Goal: Transaction & Acquisition: Purchase product/service

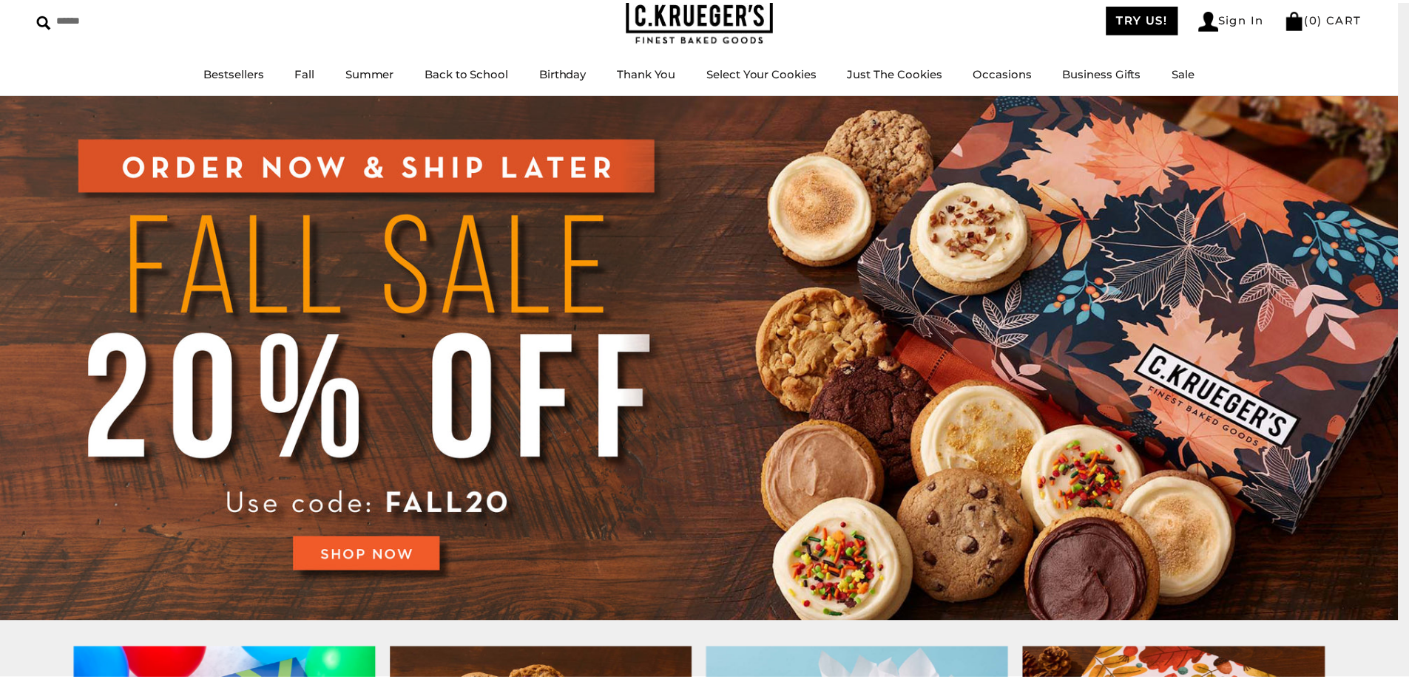
scroll to position [74, 0]
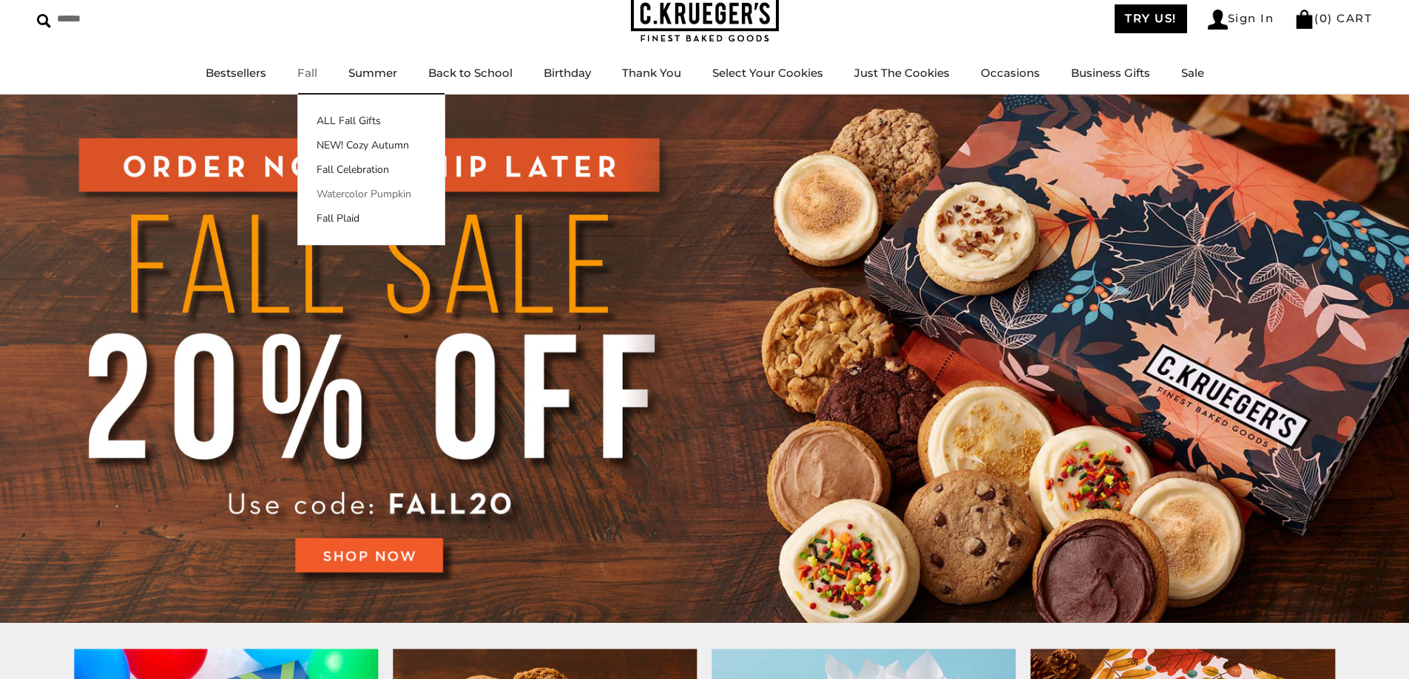
click at [382, 196] on link "Watercolor Pumpkin" at bounding box center [371, 194] width 146 height 16
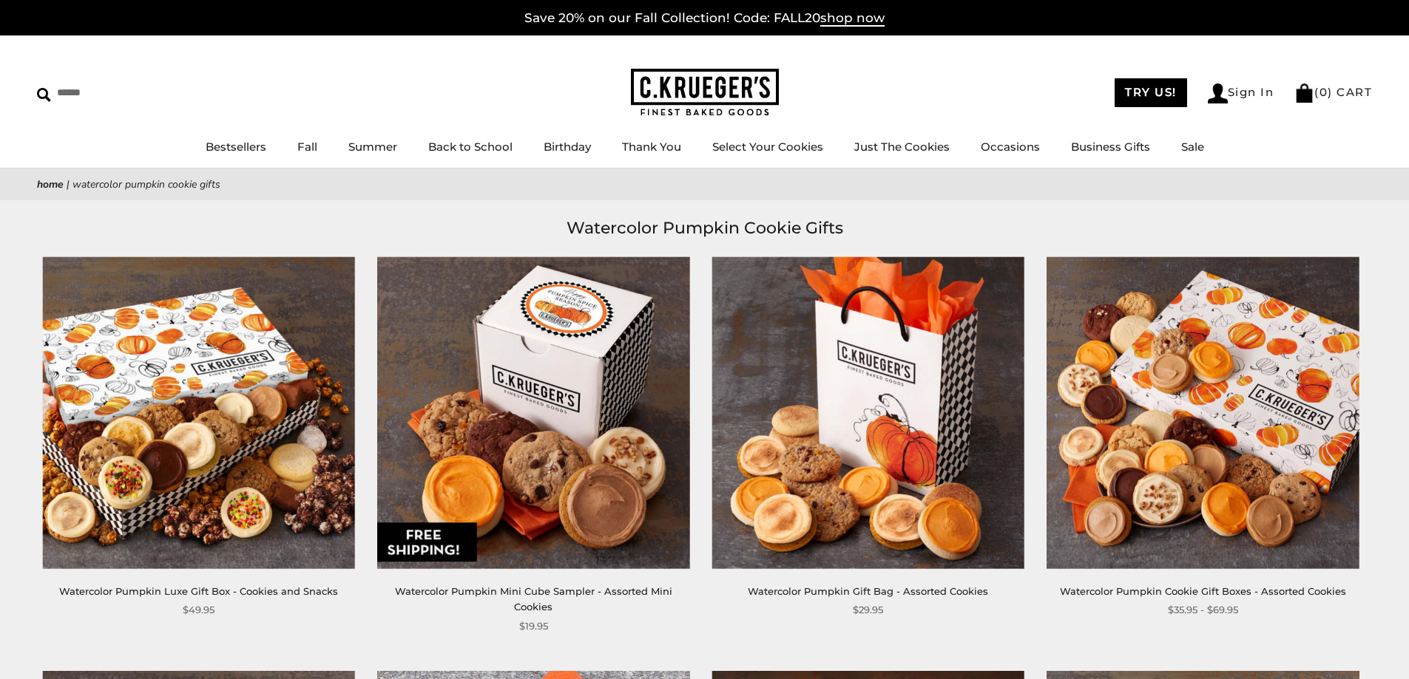
click at [247, 372] on img at bounding box center [199, 413] width 312 height 312
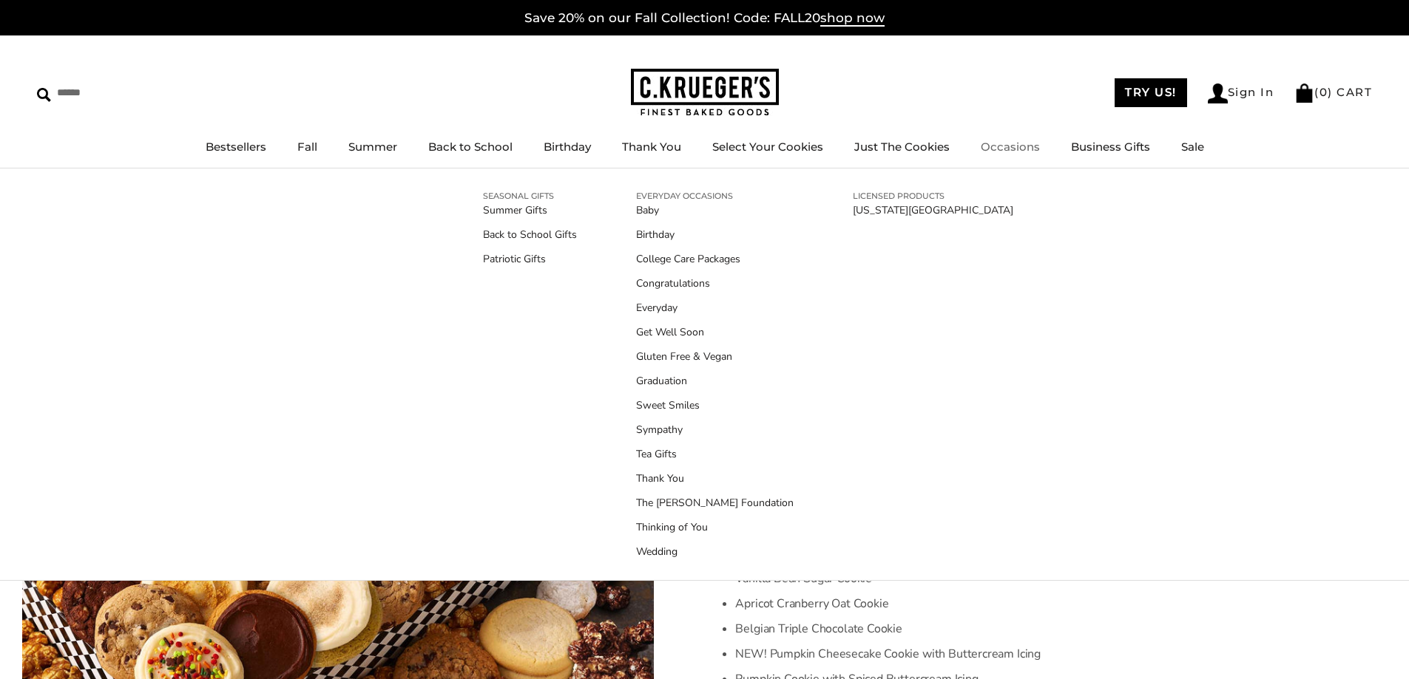
click at [1004, 144] on link "Occasions" at bounding box center [1009, 147] width 59 height 14
click at [900, 209] on link "[US_STATE][GEOGRAPHIC_DATA]" at bounding box center [933, 211] width 160 height 16
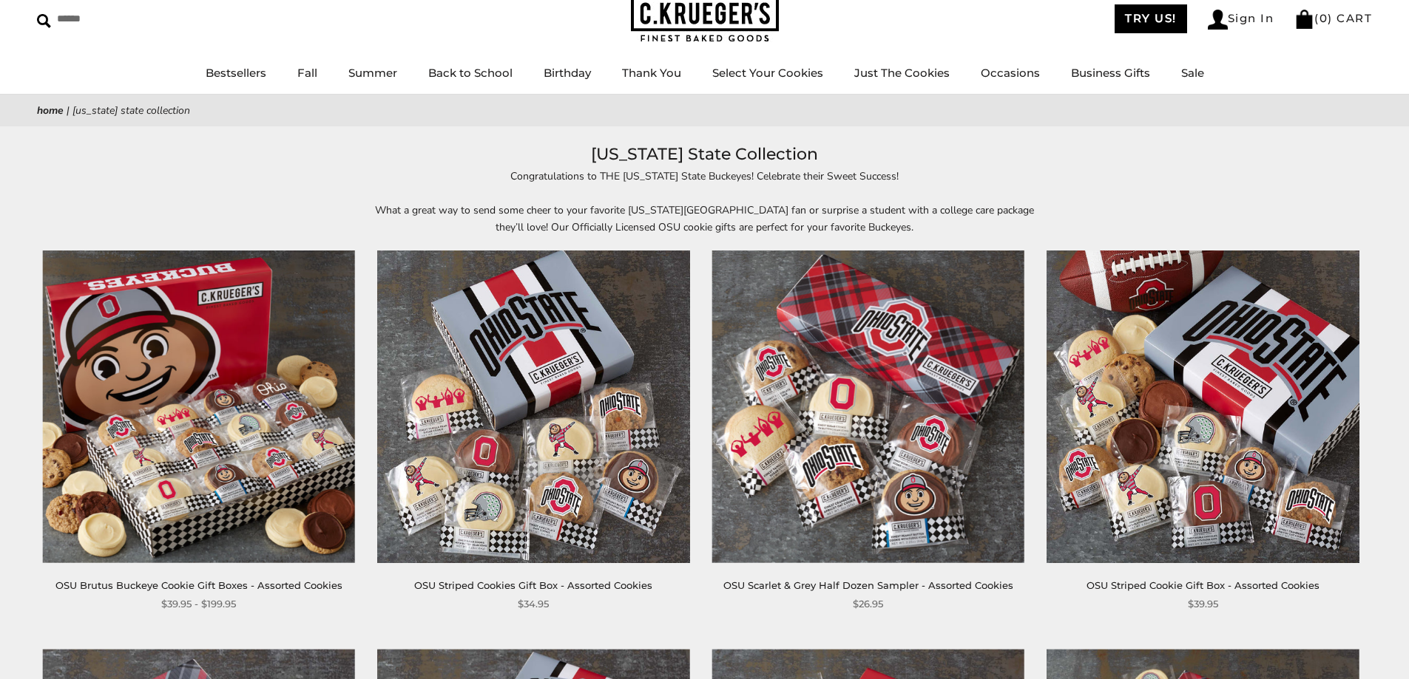
scroll to position [148, 0]
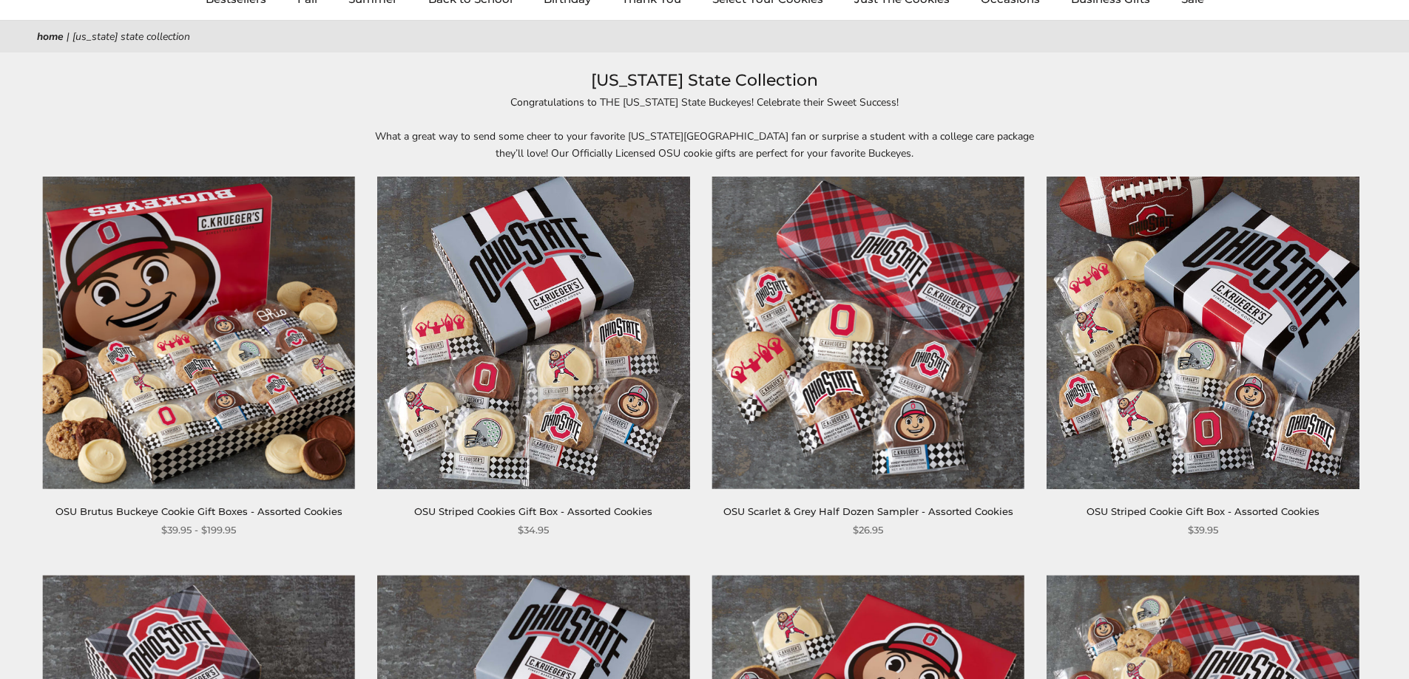
click at [1159, 365] on img at bounding box center [1202, 333] width 312 height 312
click at [1128, 118] on div "Congratulations to THE Ohio State Buckeyes! Celebrate their Sweet Success! What…" at bounding box center [704, 128] width 1409 height 68
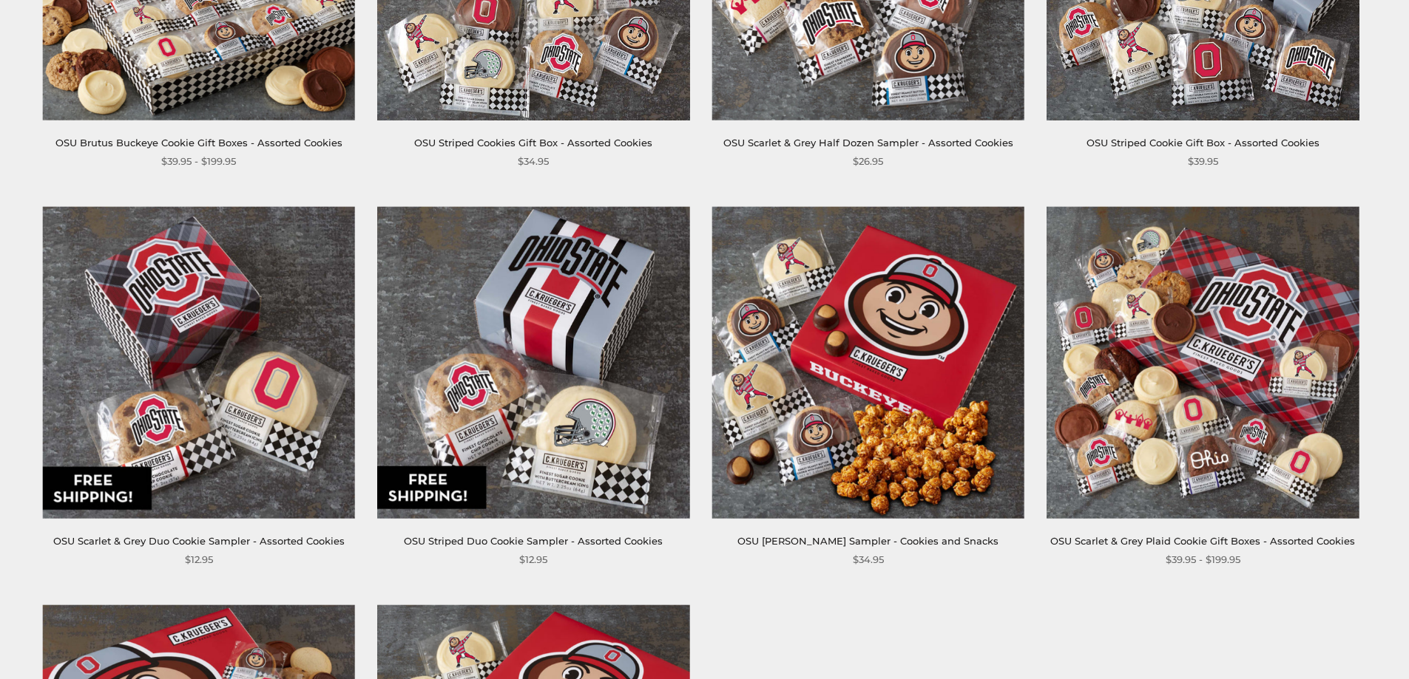
scroll to position [518, 0]
click at [29, 305] on div "**********" at bounding box center [188, 387] width 334 height 362
click at [795, 338] on img at bounding box center [868, 362] width 312 height 312
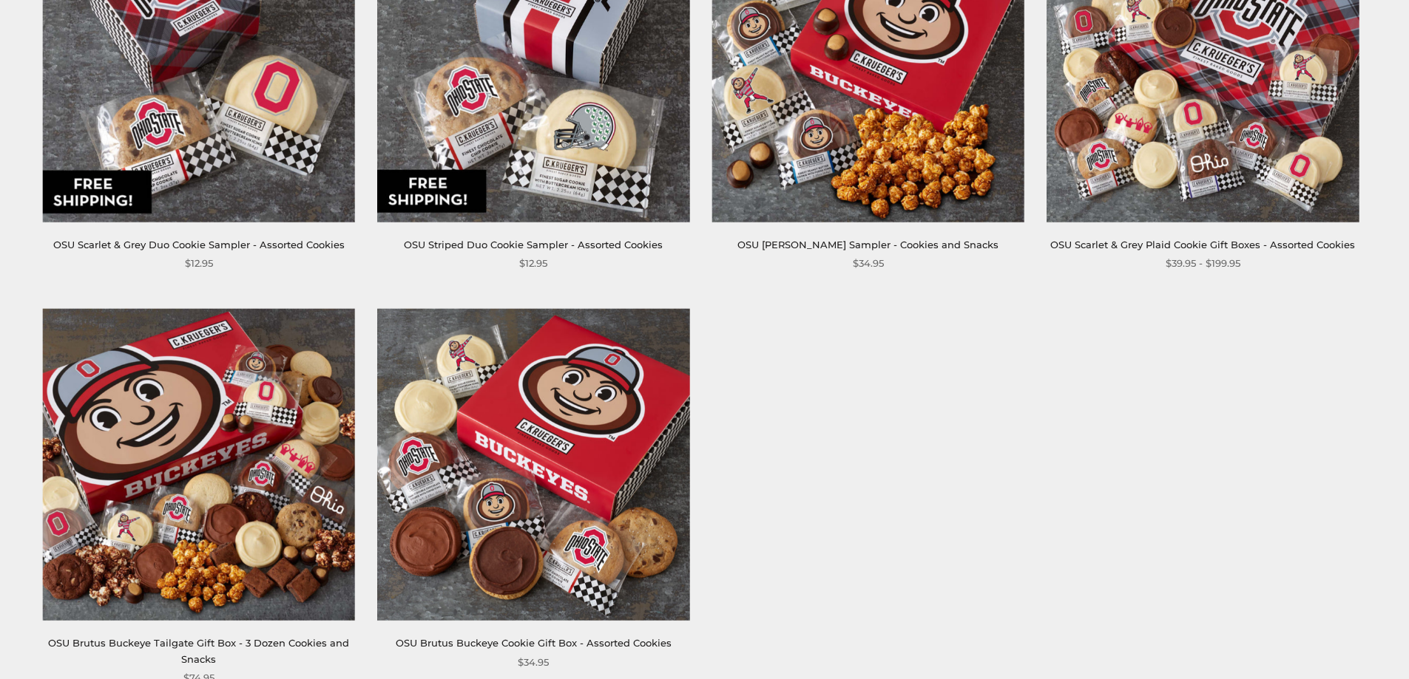
click at [725, 509] on div "**********" at bounding box center [690, 117] width 1368 height 1212
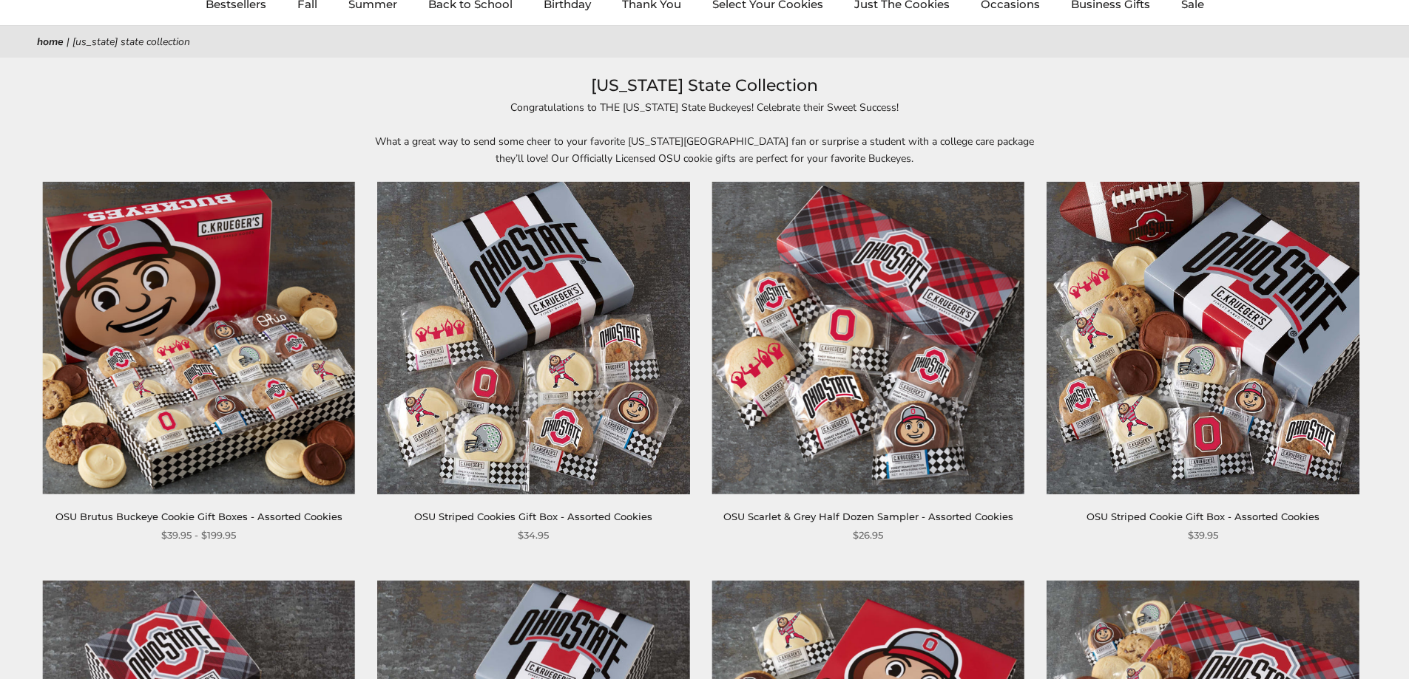
scroll to position [0, 0]
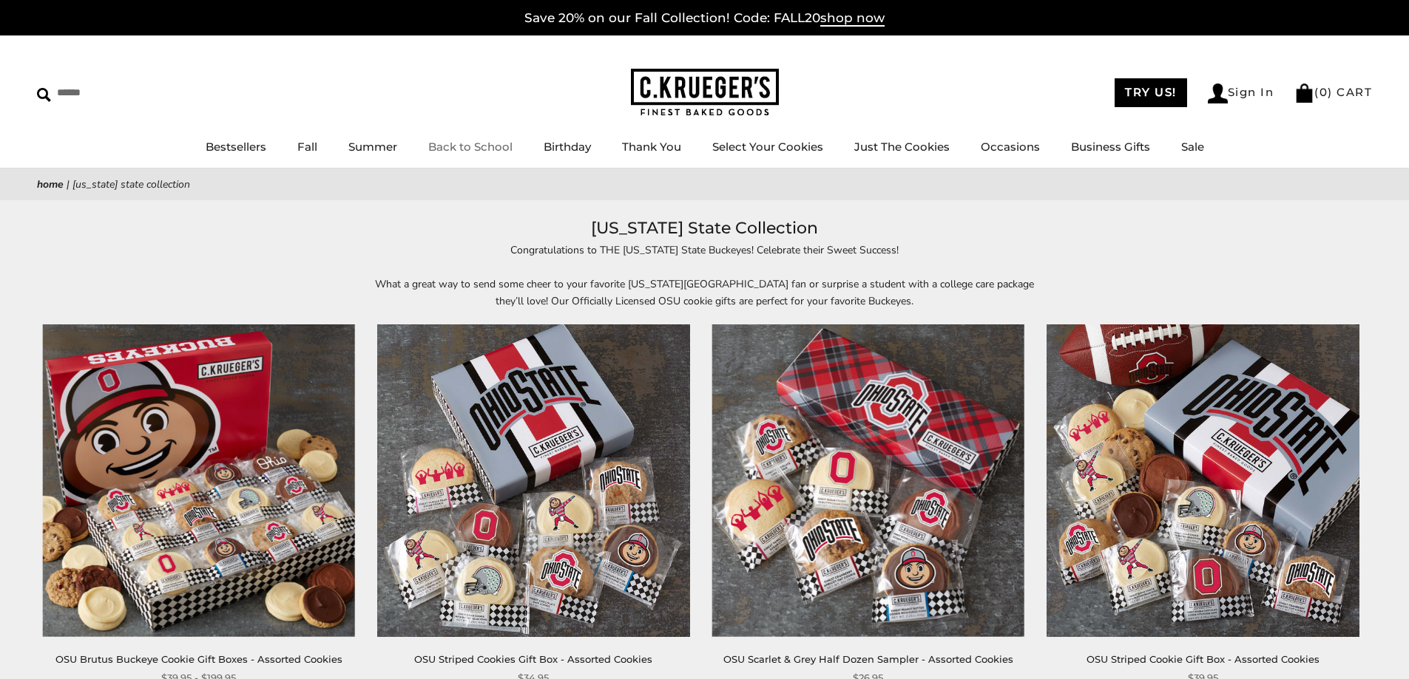
click at [487, 146] on link "Back to School" at bounding box center [470, 147] width 84 height 14
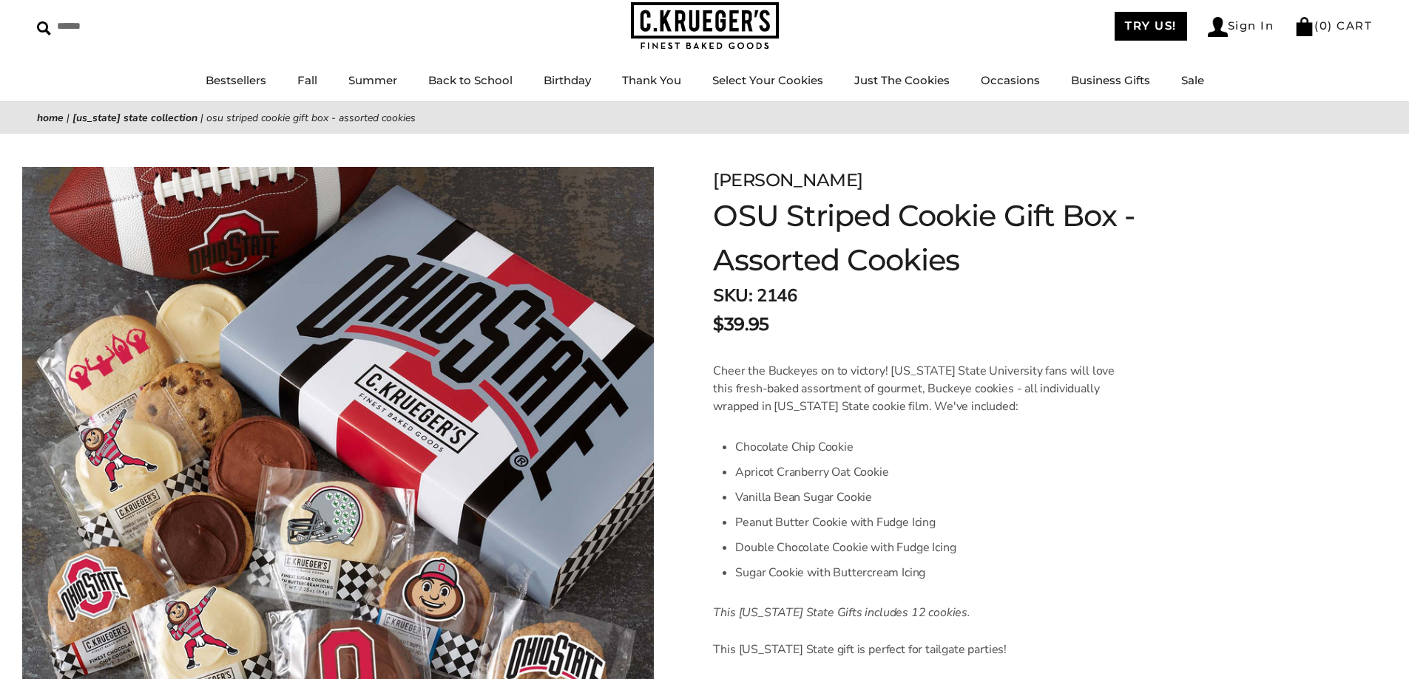
scroll to position [148, 0]
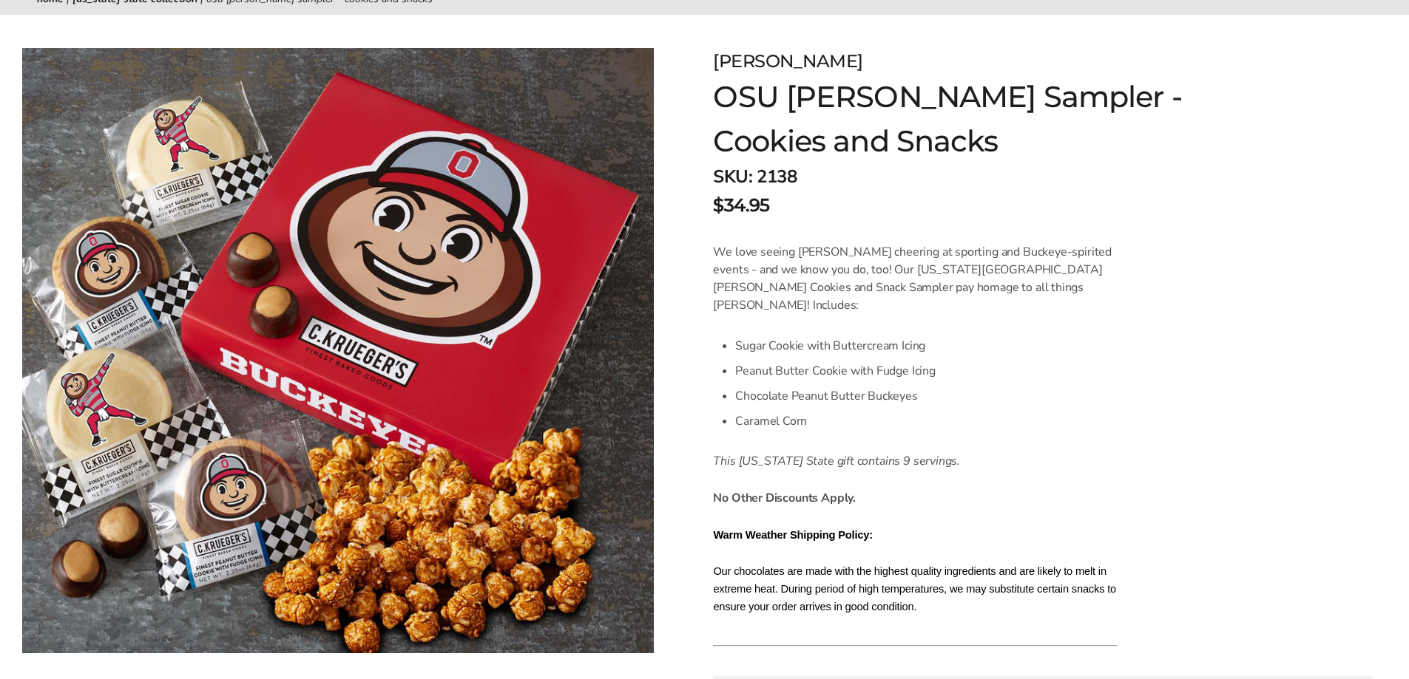
scroll to position [222, 0]
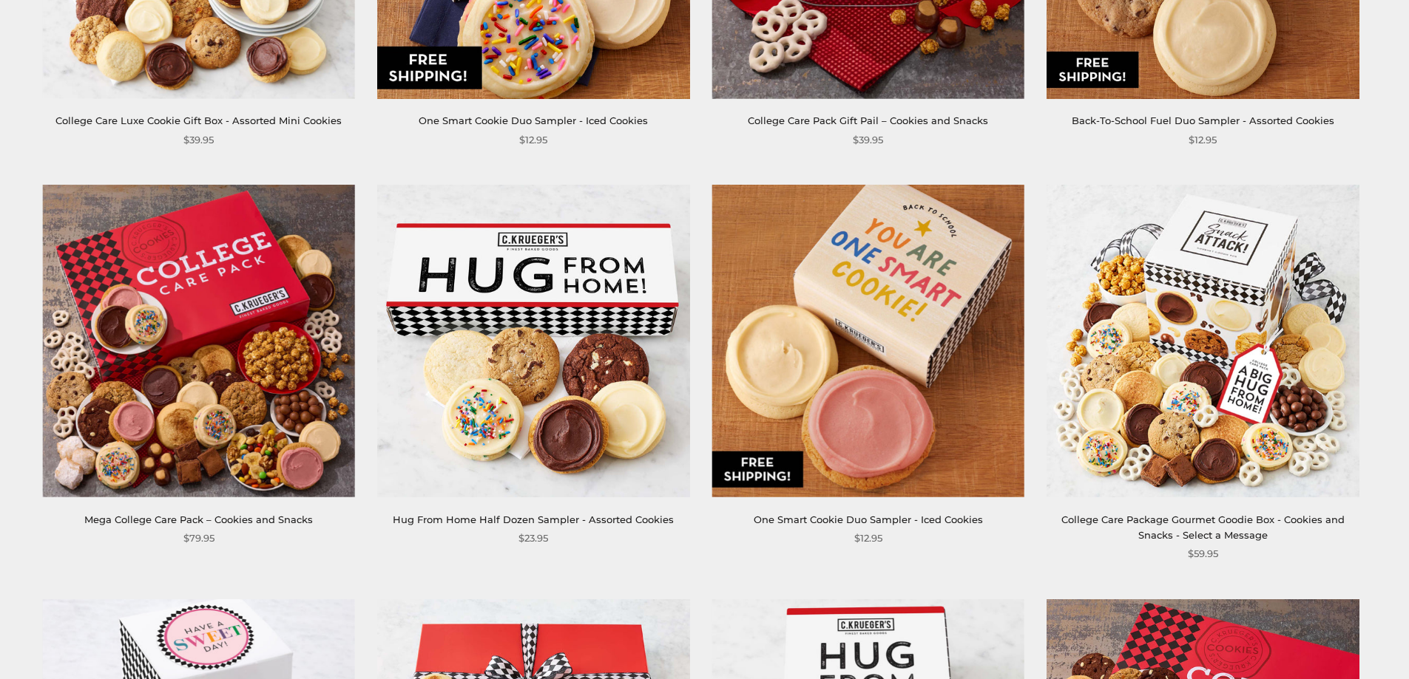
scroll to position [887, 0]
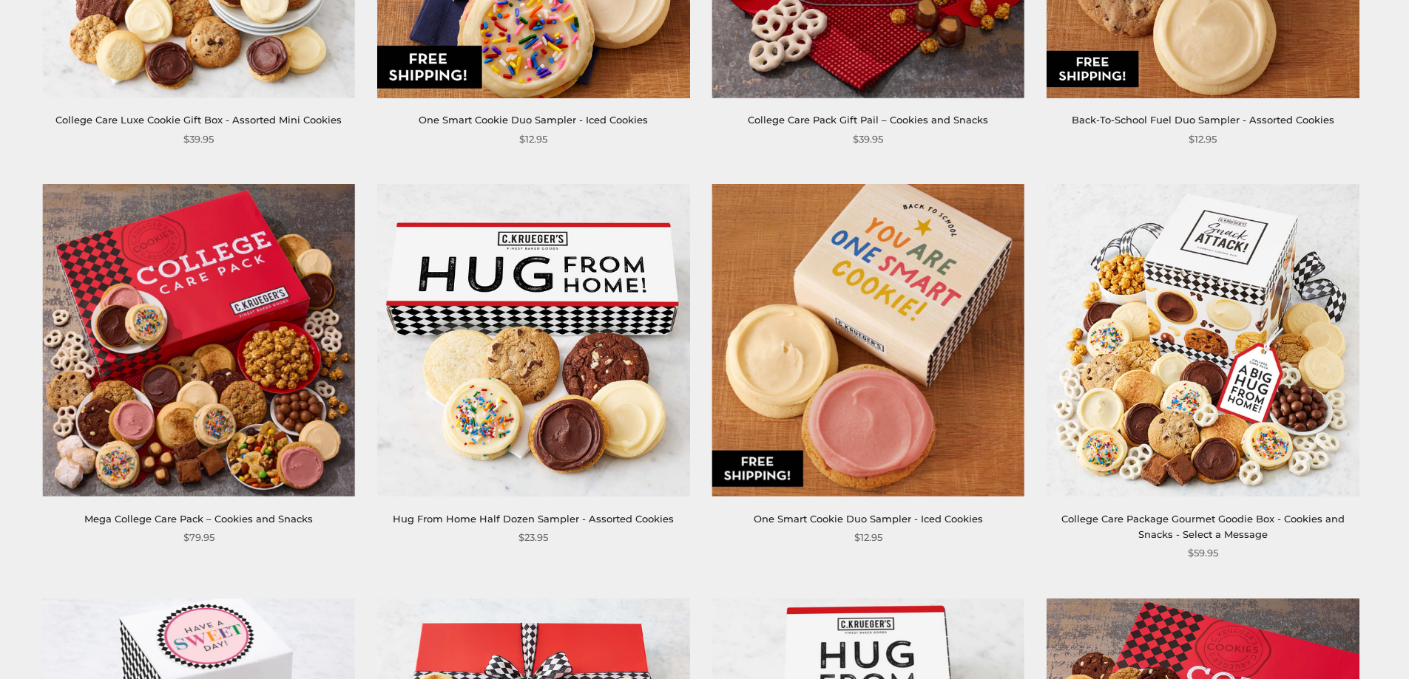
click at [192, 387] on img at bounding box center [199, 340] width 312 height 312
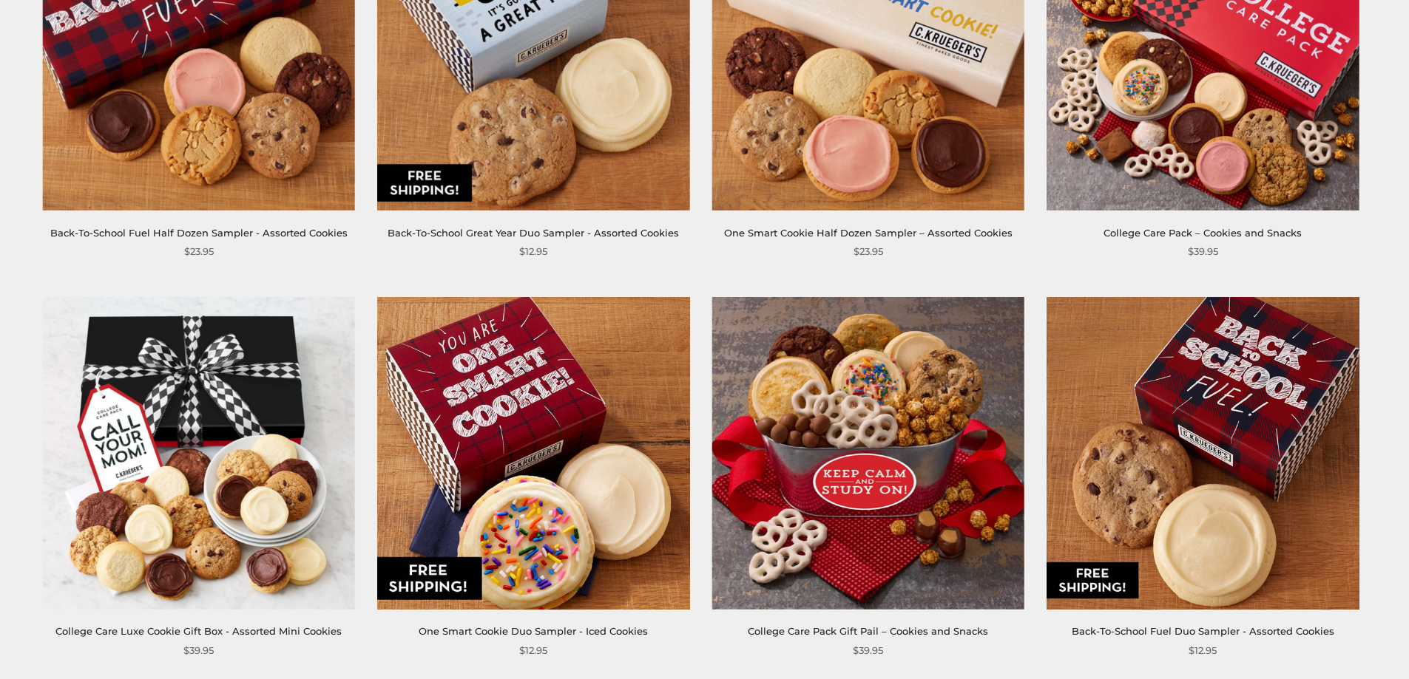
scroll to position [592, 0]
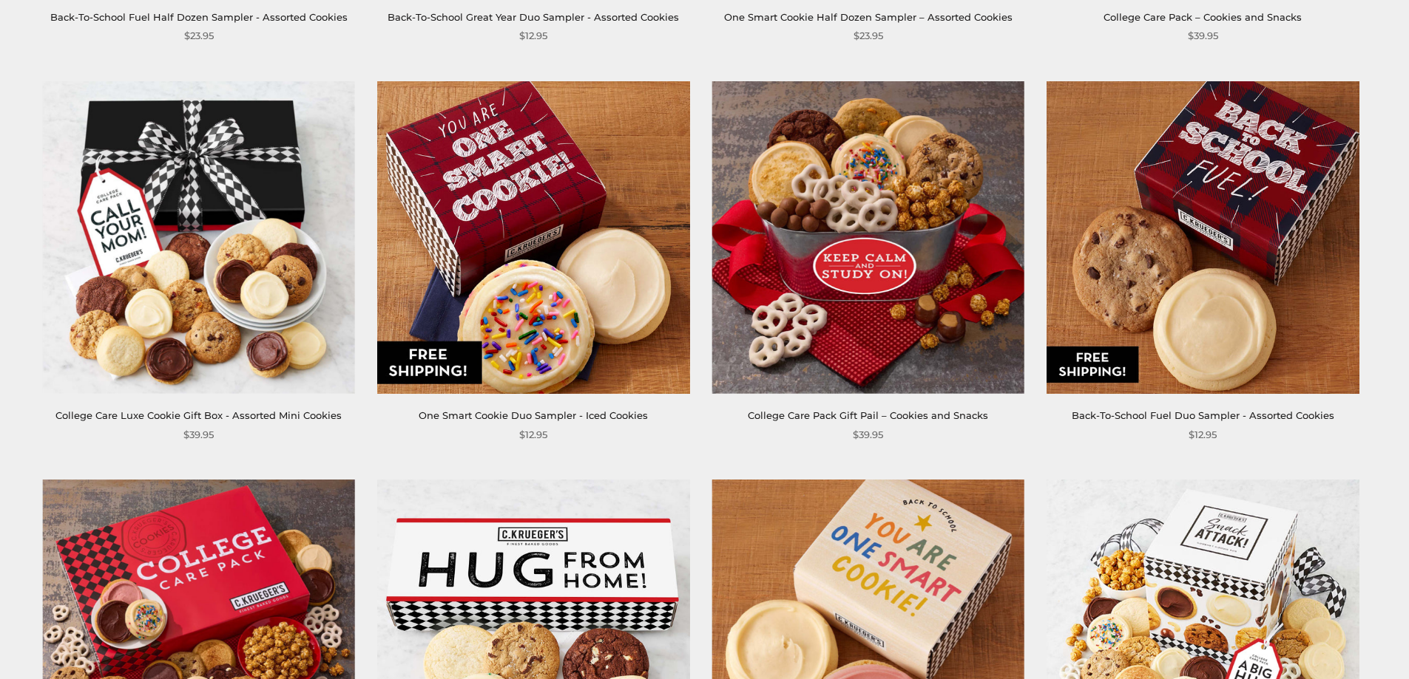
click at [165, 350] on img at bounding box center [199, 237] width 312 height 312
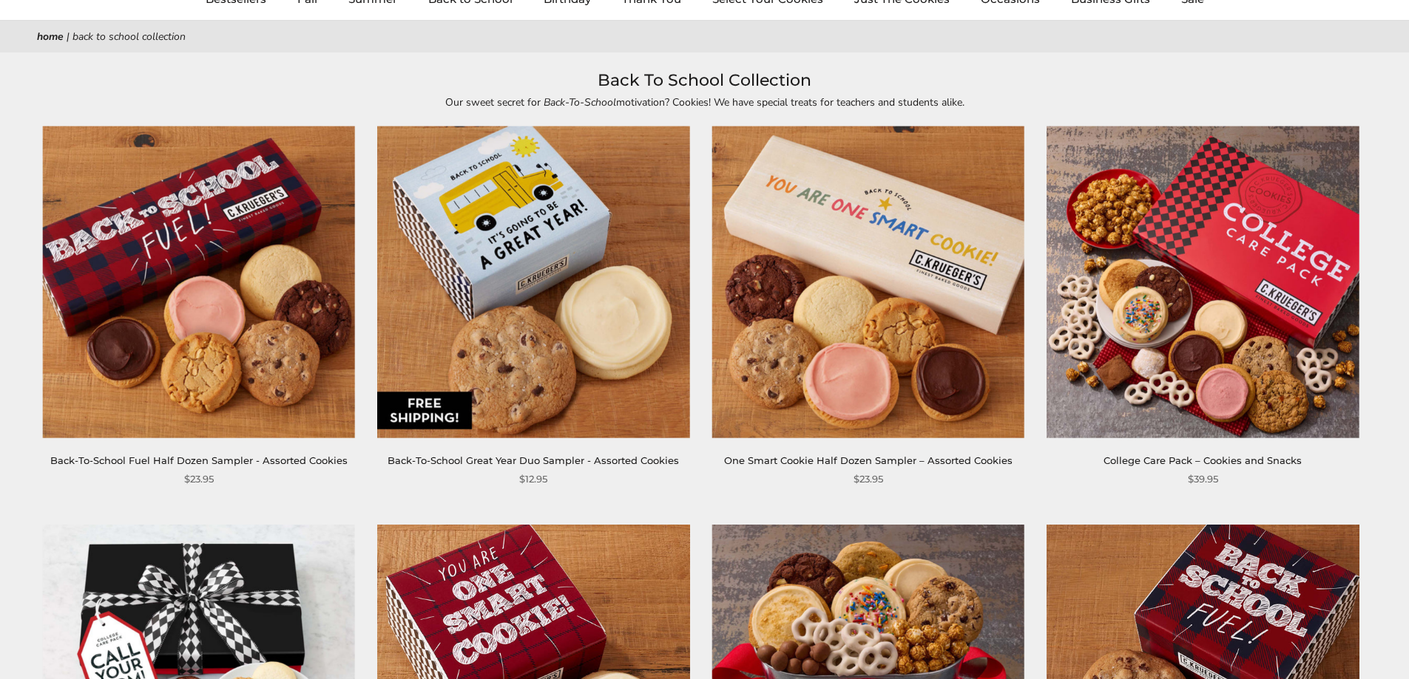
scroll to position [0, 0]
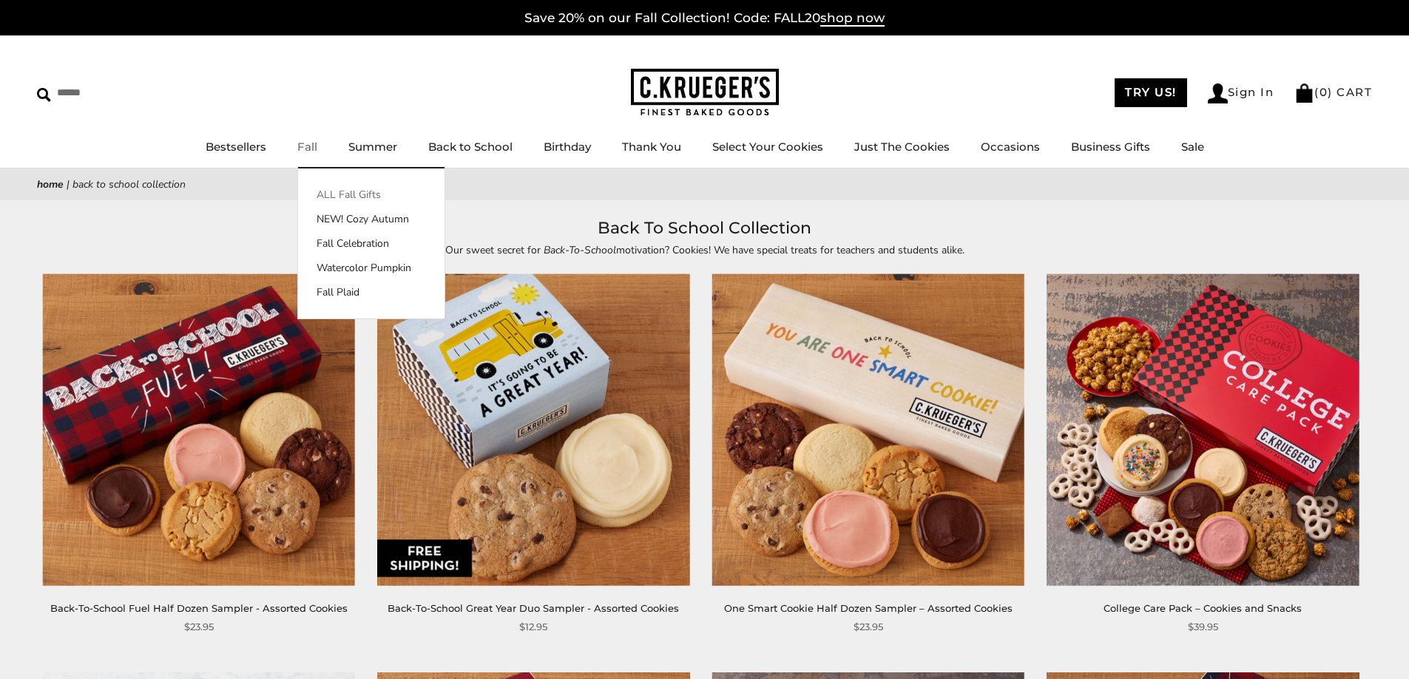
click at [341, 188] on link "ALL Fall Gifts" at bounding box center [371, 195] width 146 height 16
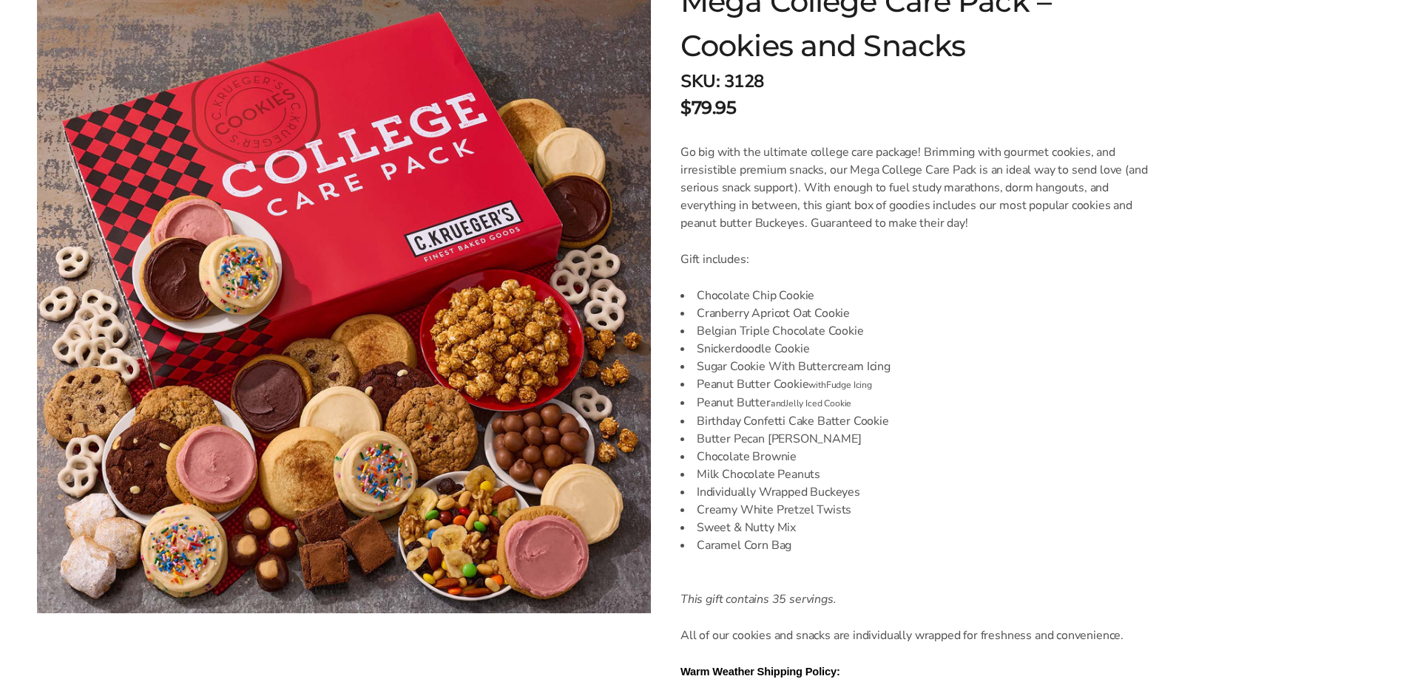
scroll to position [296, 0]
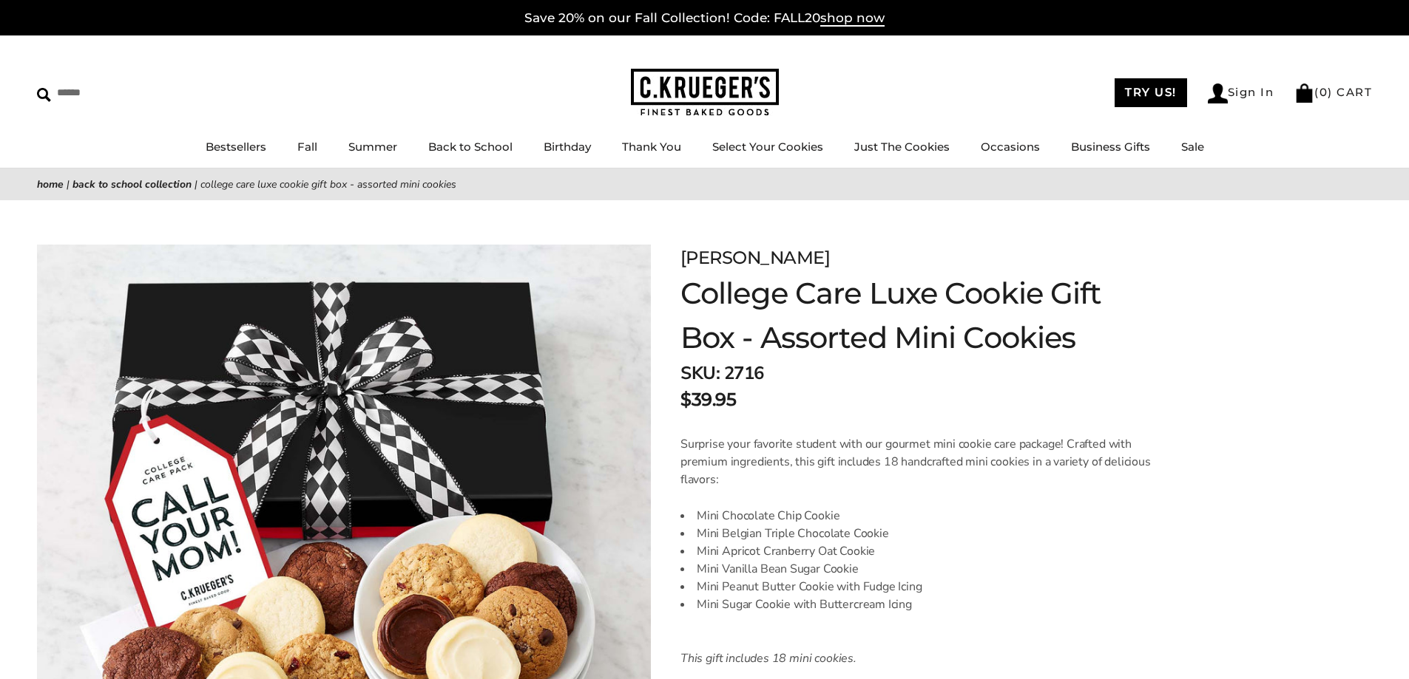
scroll to position [148, 0]
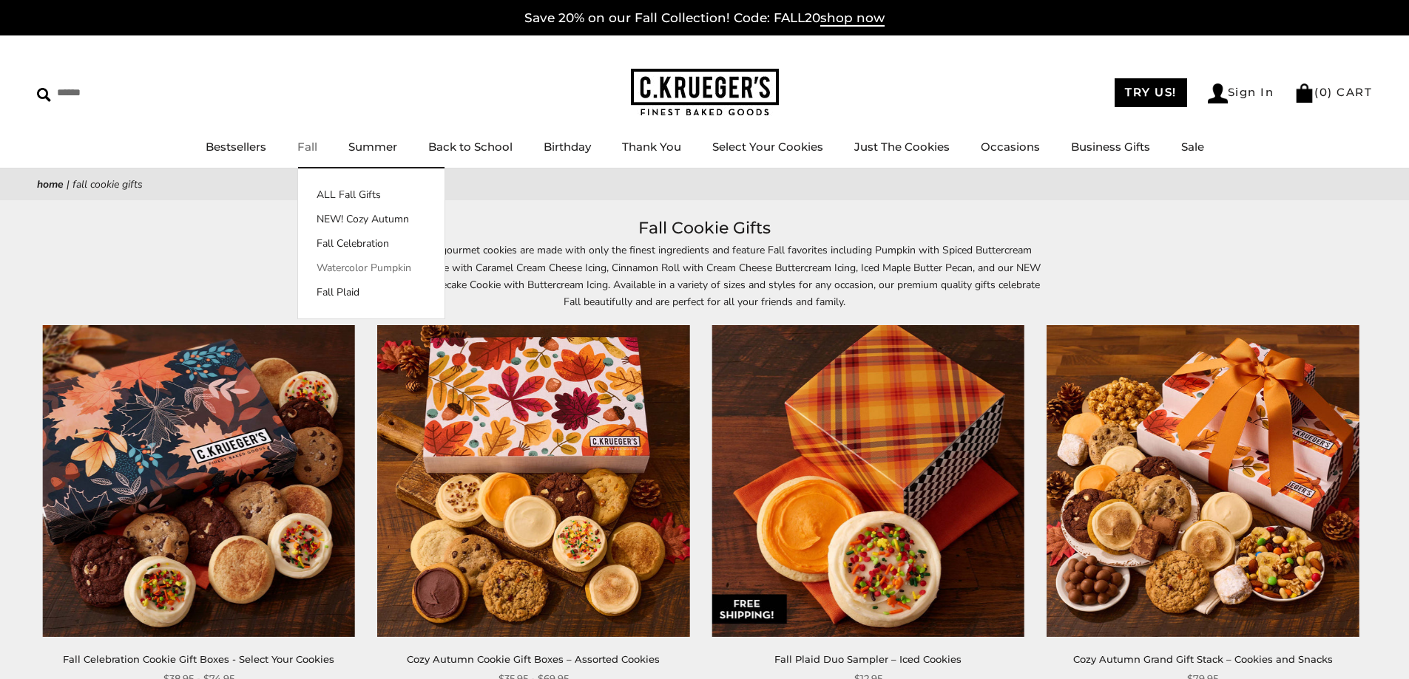
click at [365, 269] on link "Watercolor Pumpkin" at bounding box center [371, 268] width 146 height 16
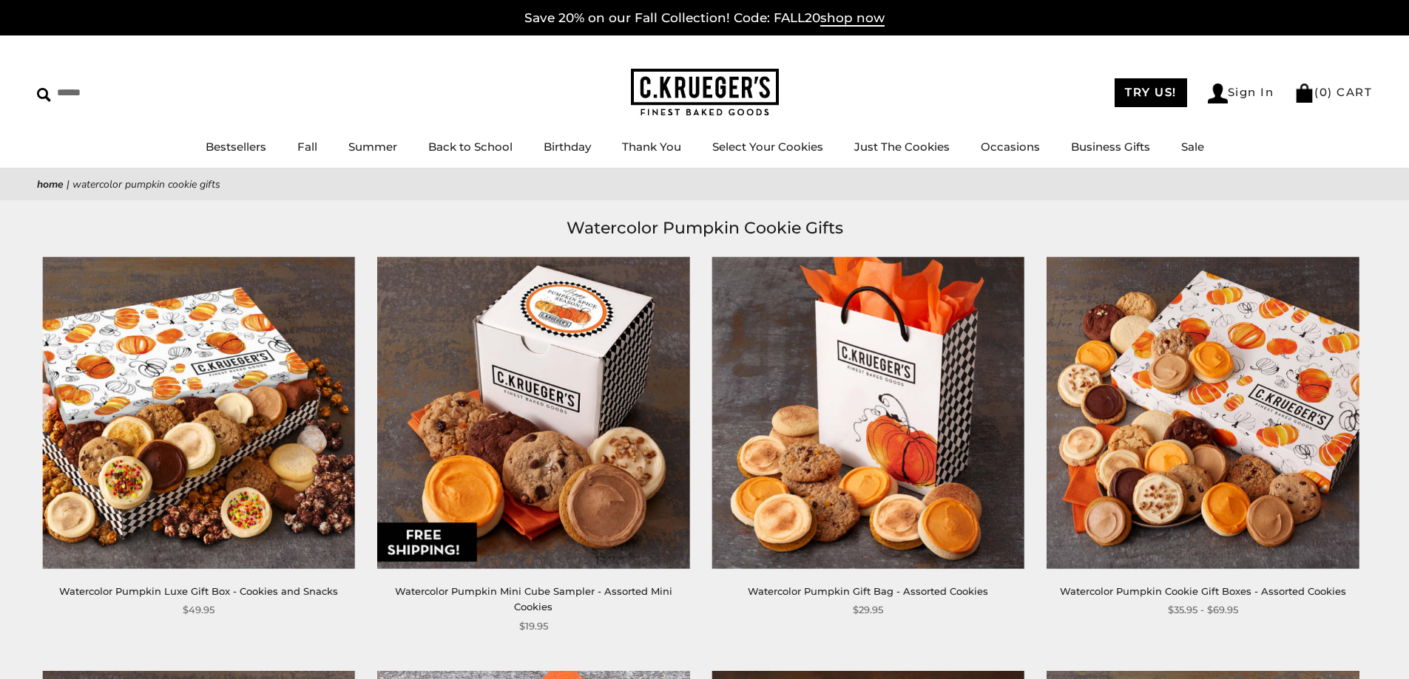
click at [257, 333] on img at bounding box center [199, 413] width 312 height 312
click at [1130, 371] on img at bounding box center [1202, 413] width 312 height 312
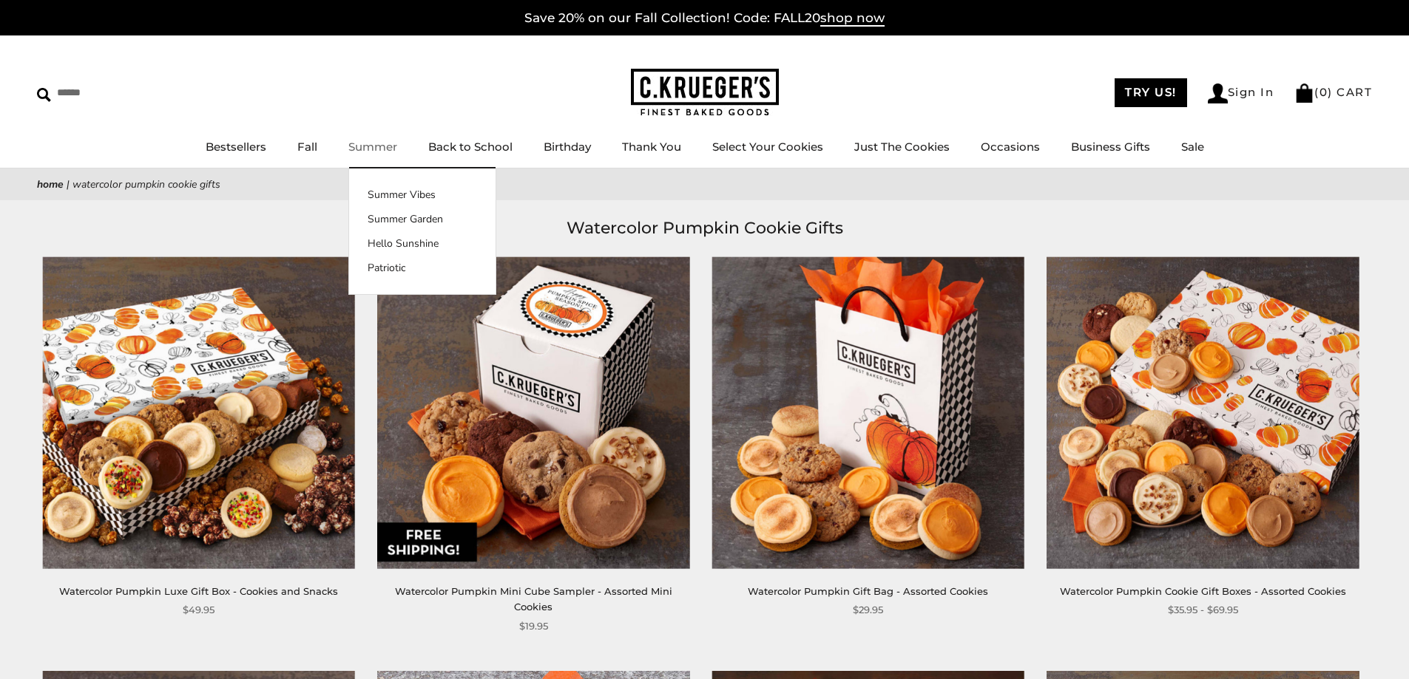
click at [379, 151] on link "Summer" at bounding box center [372, 147] width 49 height 14
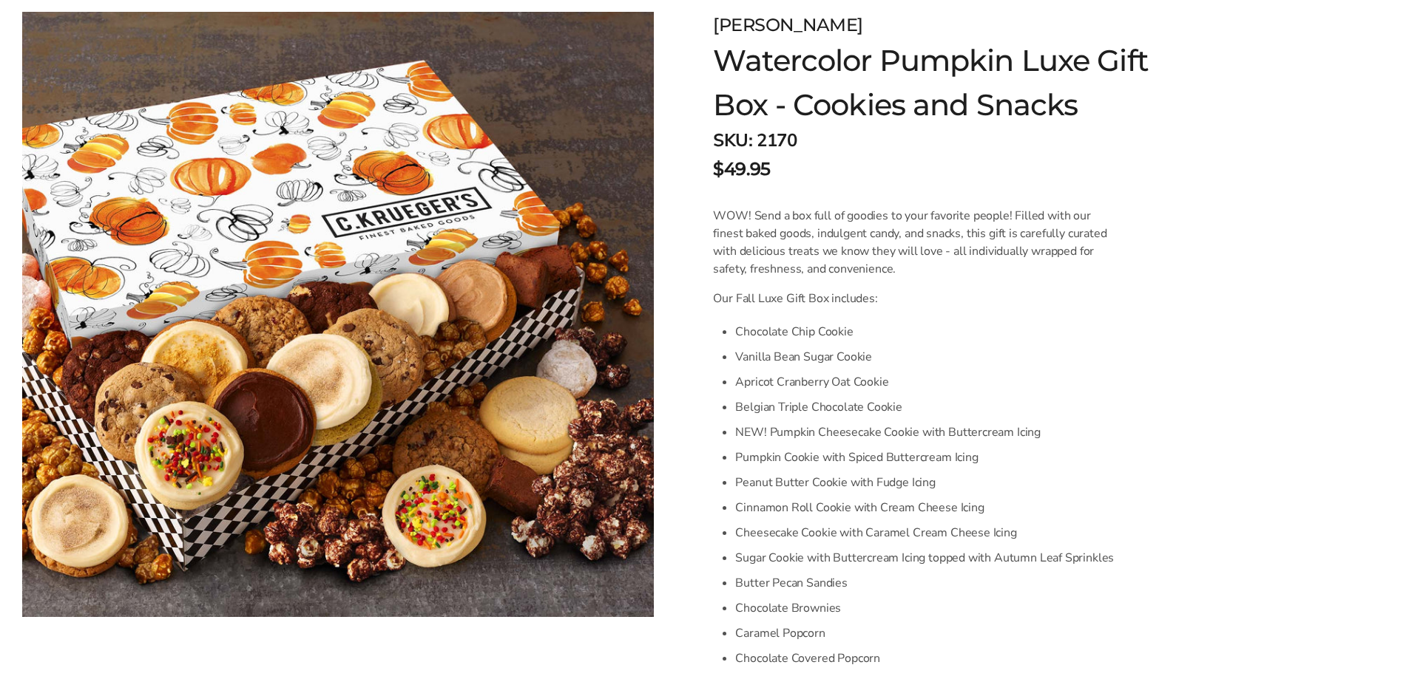
scroll to position [296, 0]
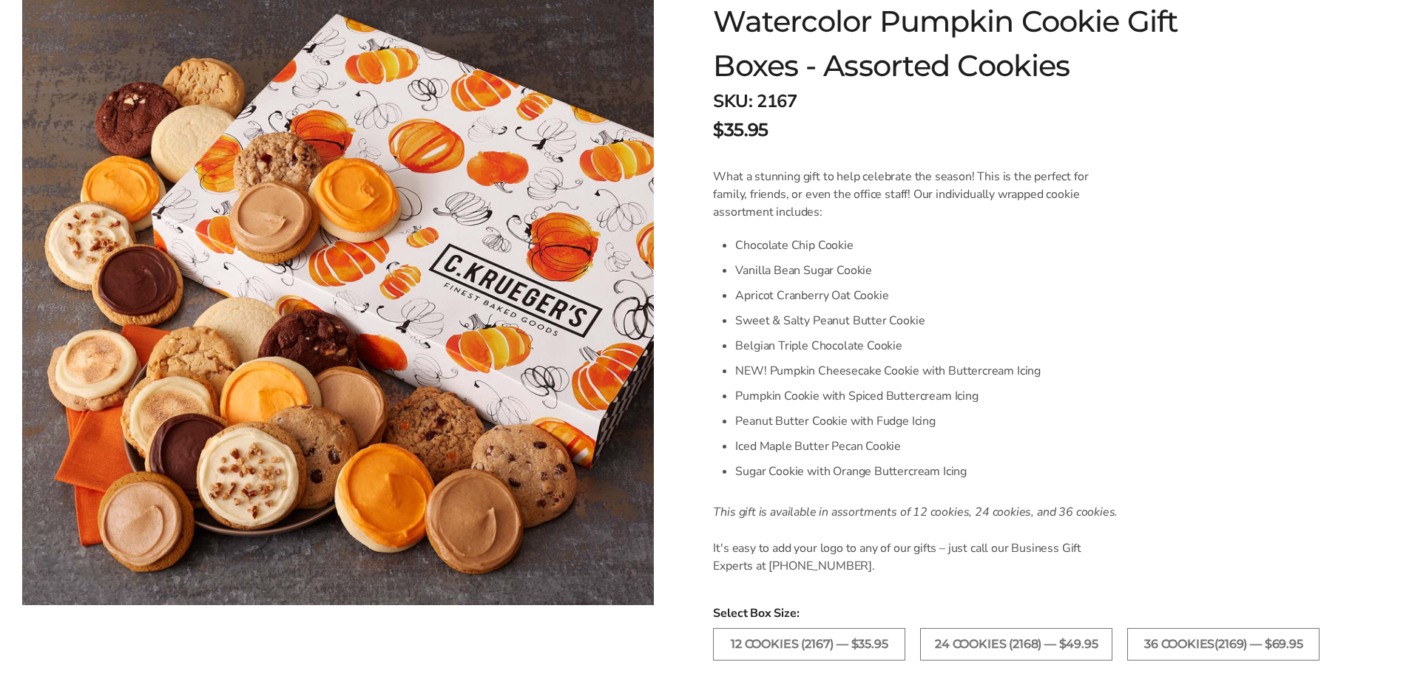
scroll to position [296, 0]
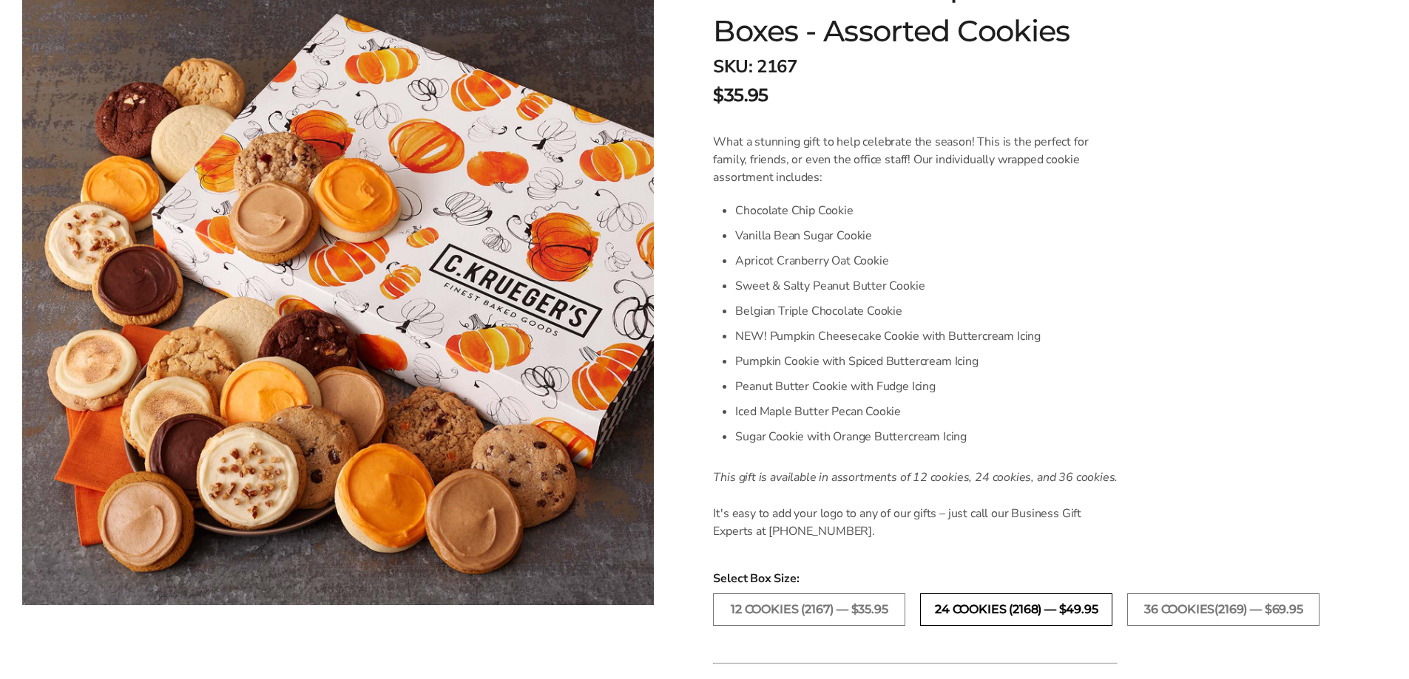
click at [1008, 606] on label "24 Cookies (2168) — $49.95" at bounding box center [1016, 610] width 192 height 33
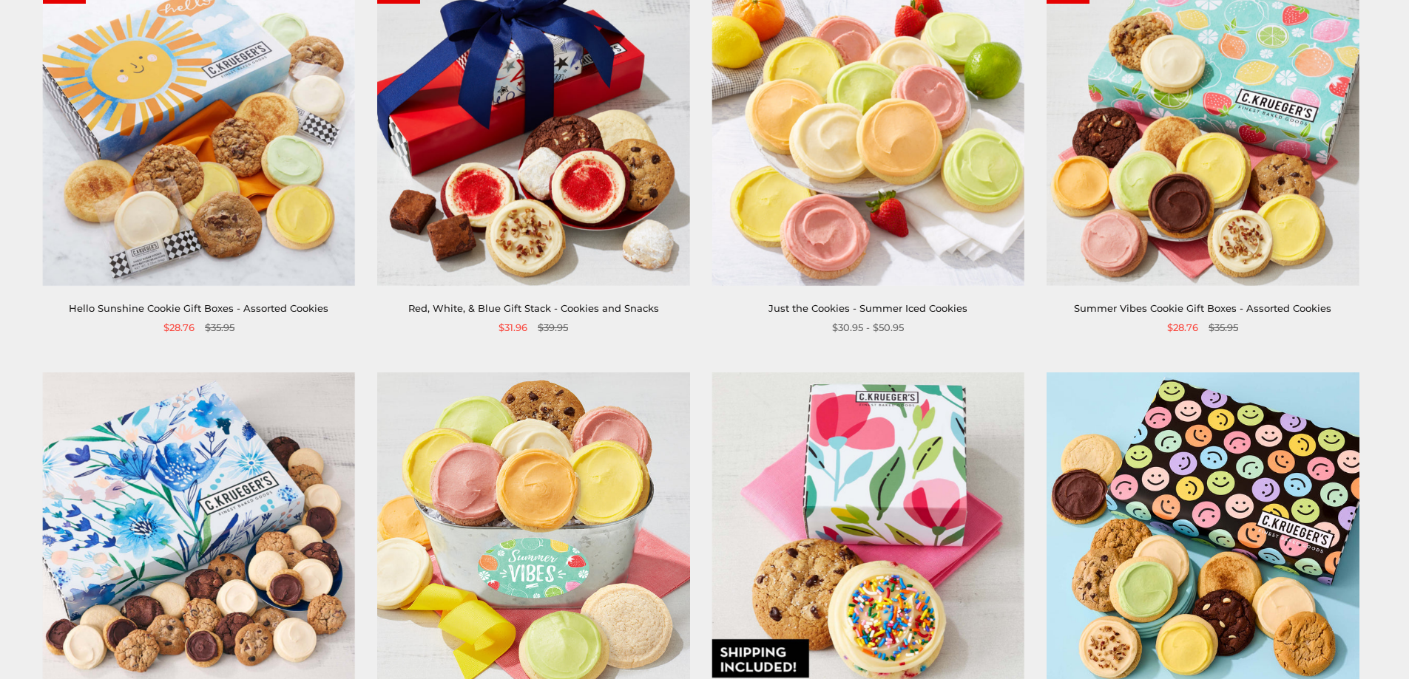
scroll to position [887, 0]
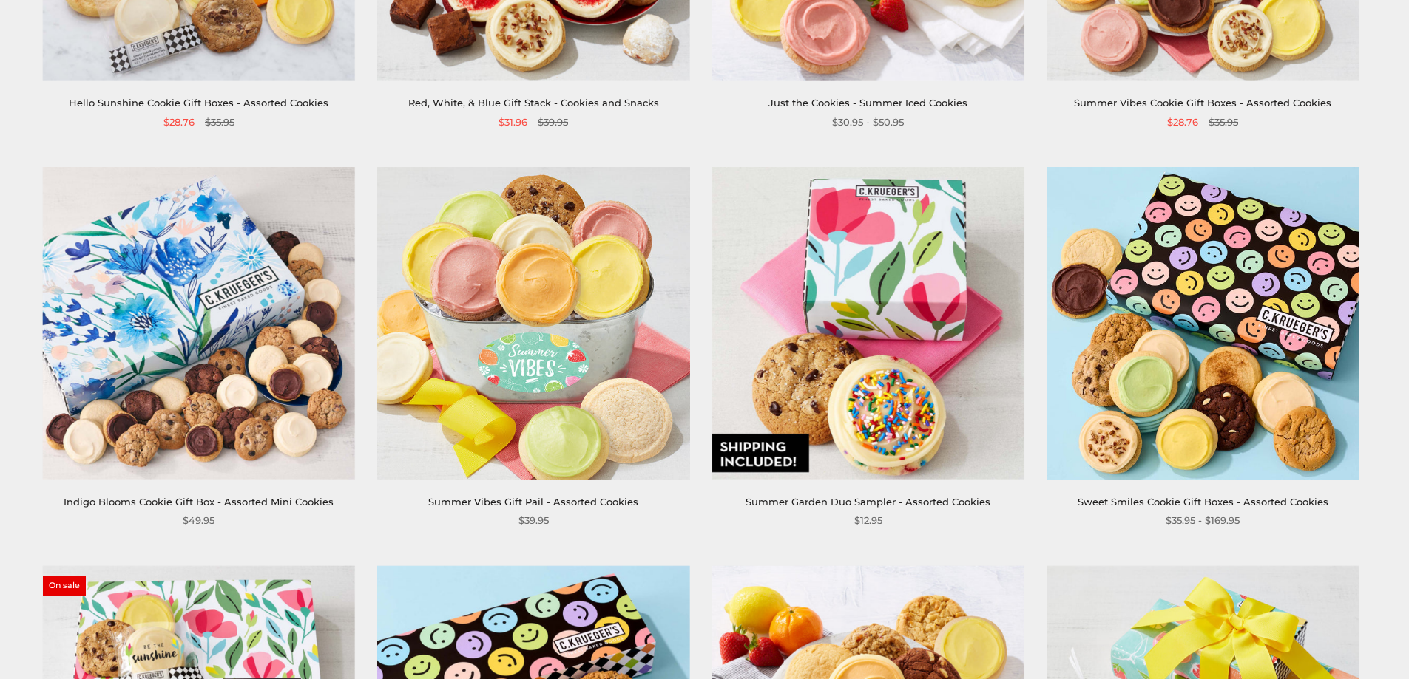
click at [1199, 334] on img at bounding box center [1202, 323] width 312 height 312
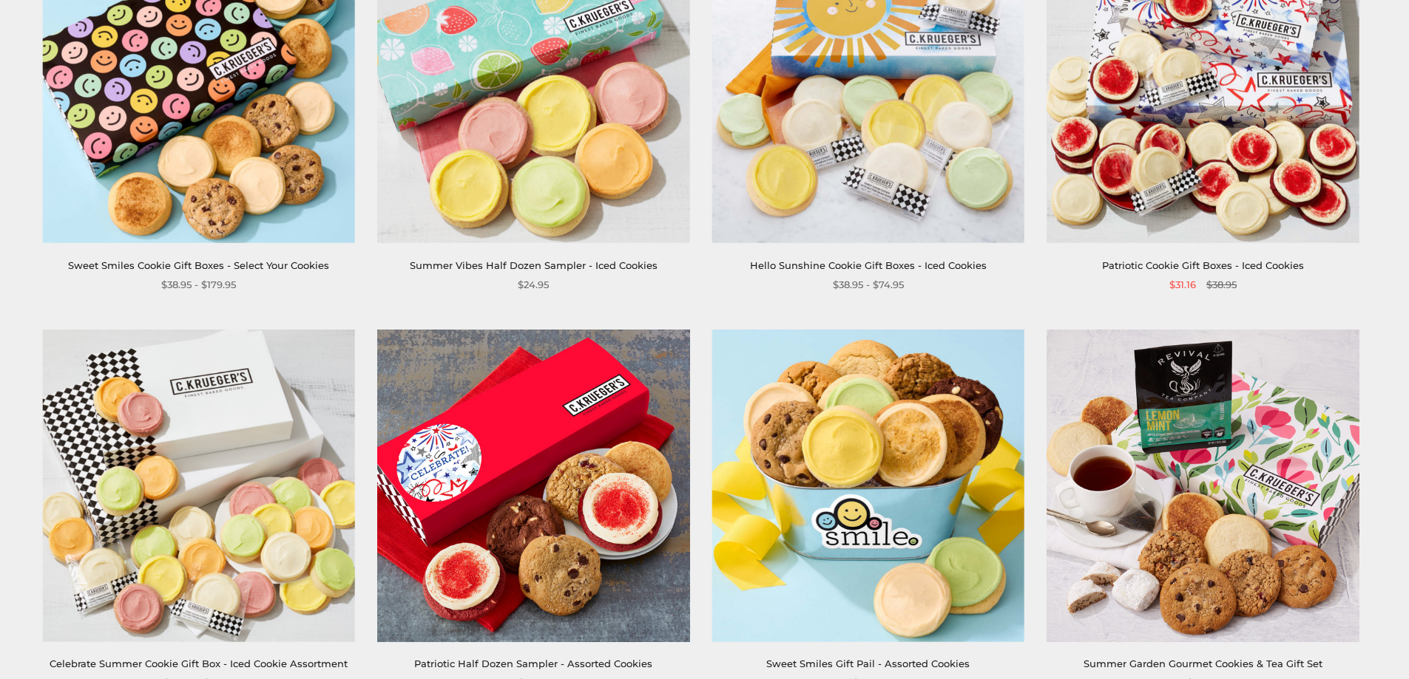
scroll to position [1922, 0]
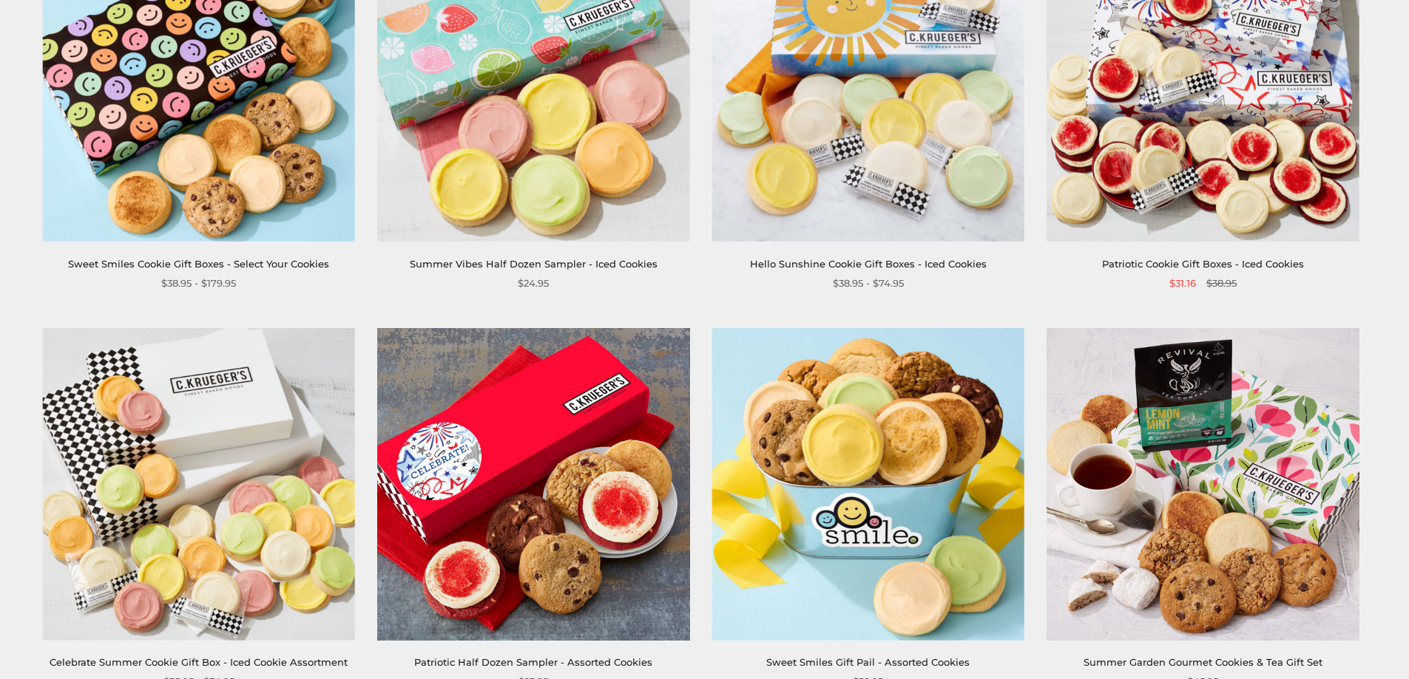
click at [1175, 263] on link "Patriotic Cookie Gift Boxes - Iced Cookies" at bounding box center [1203, 264] width 202 height 12
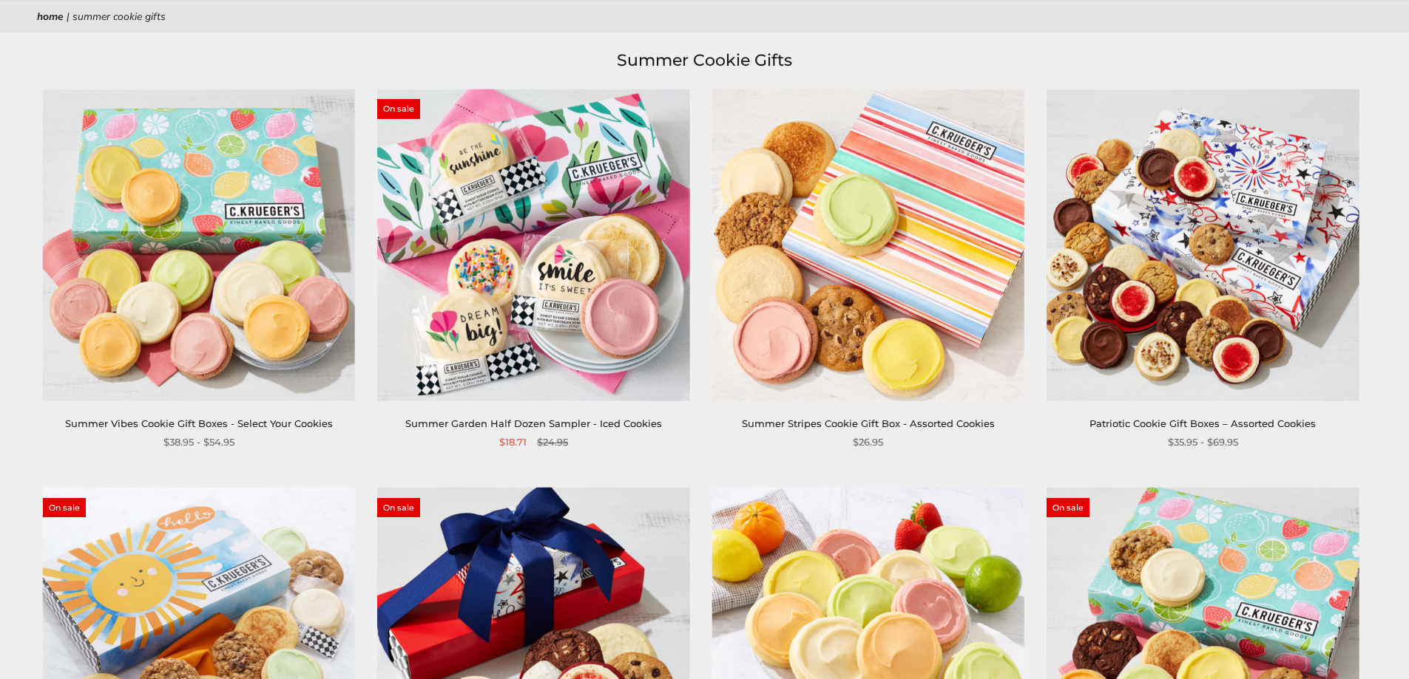
scroll to position [0, 0]
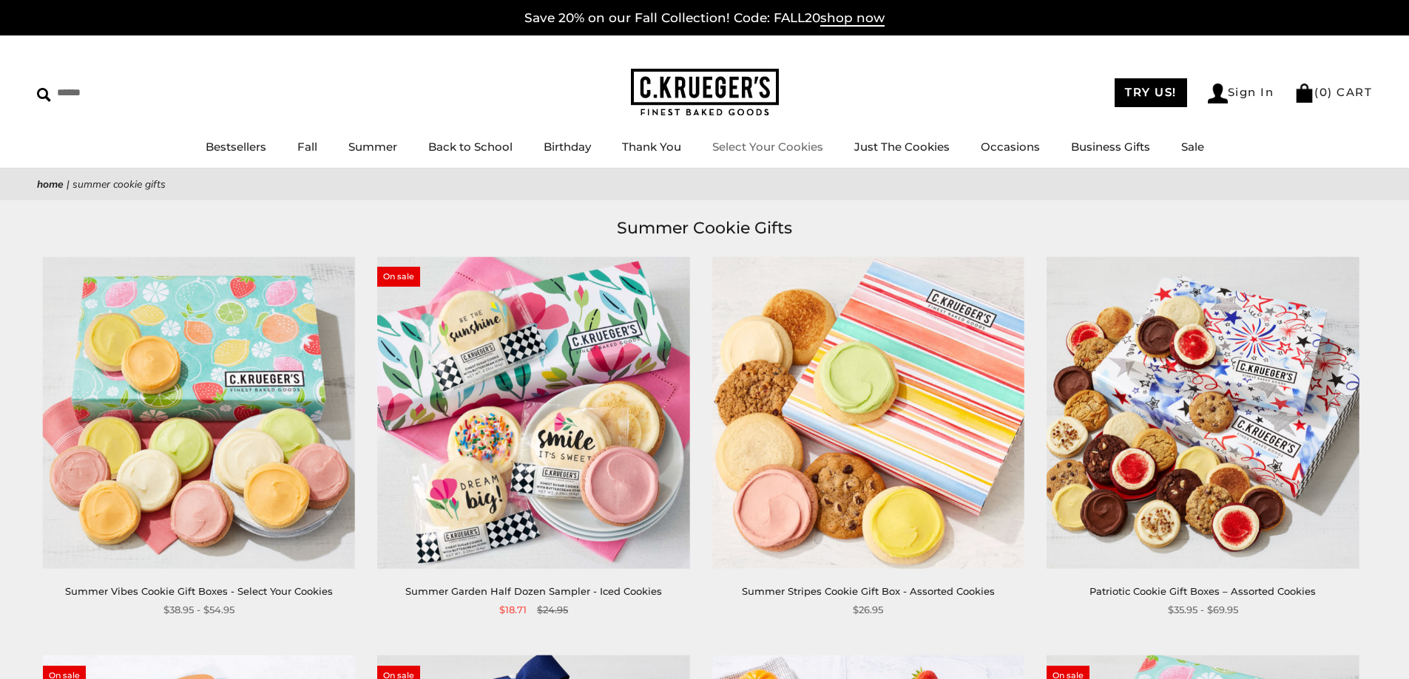
click at [739, 152] on link "Select Your Cookies" at bounding box center [767, 147] width 111 height 14
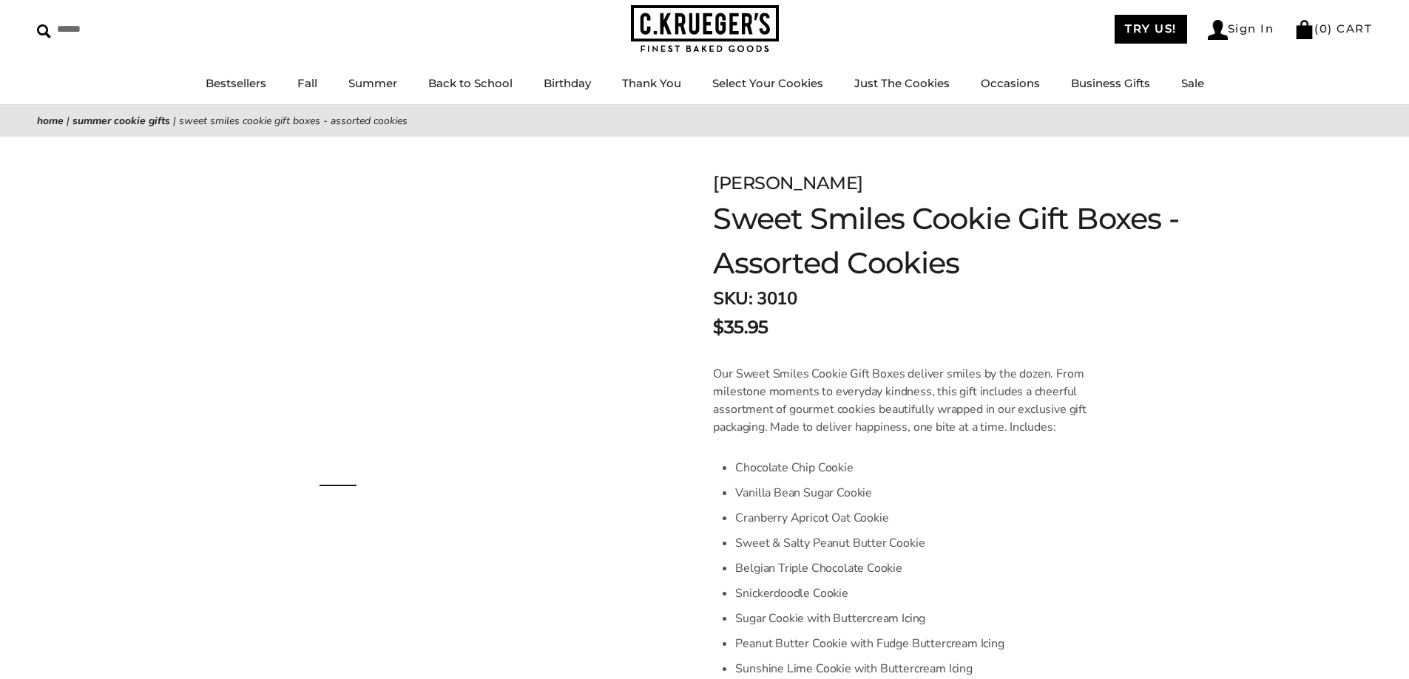
scroll to position [222, 0]
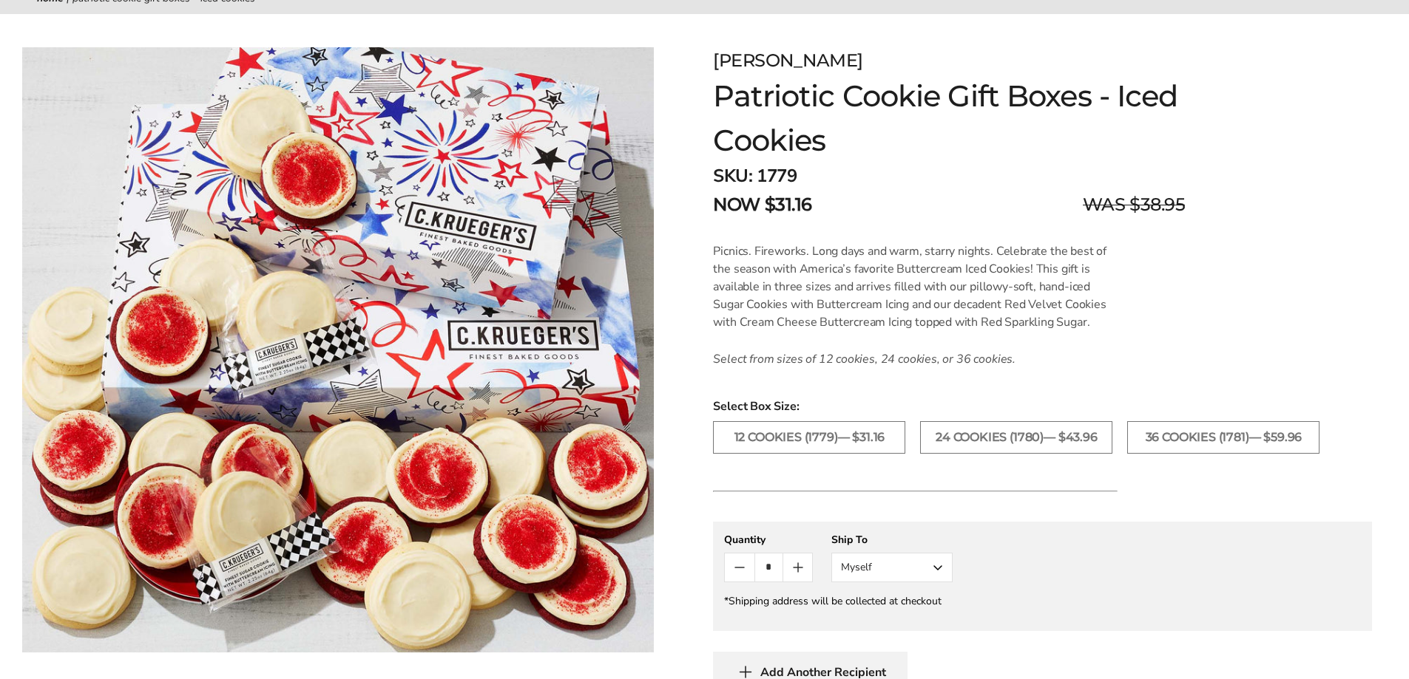
scroll to position [222, 0]
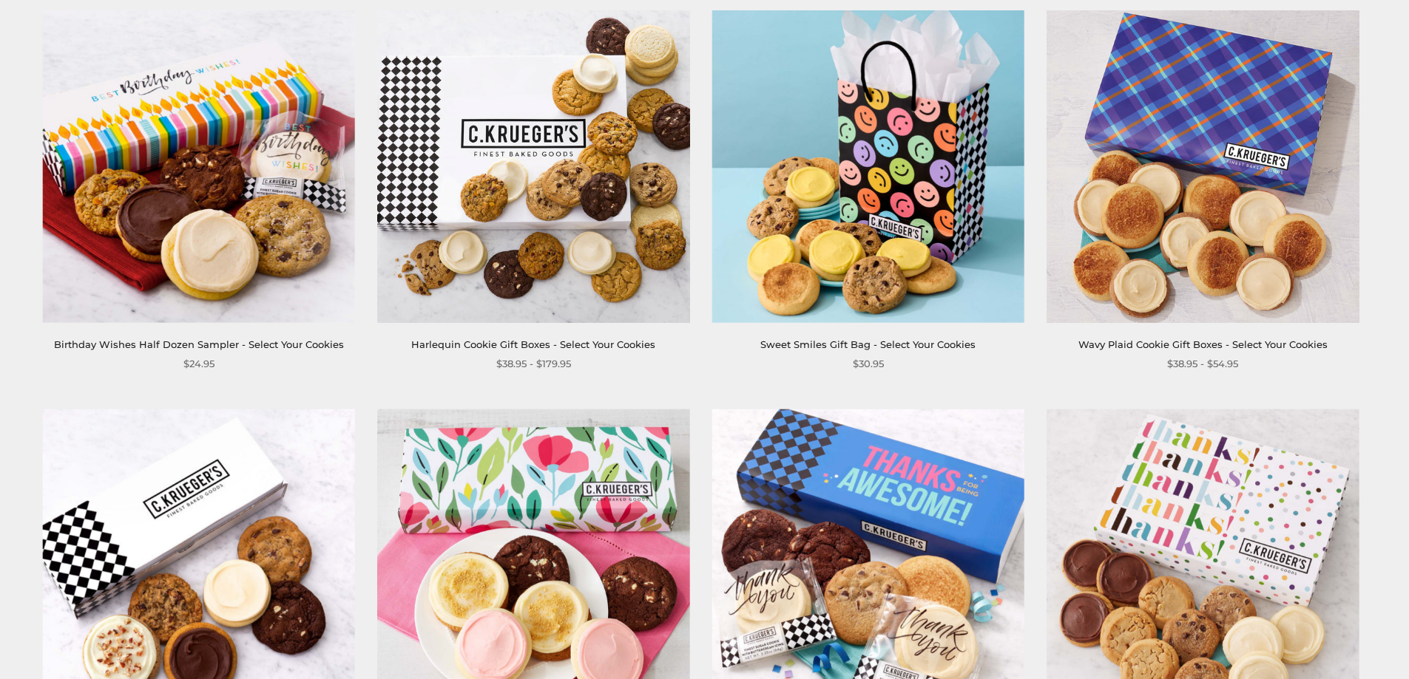
scroll to position [1479, 0]
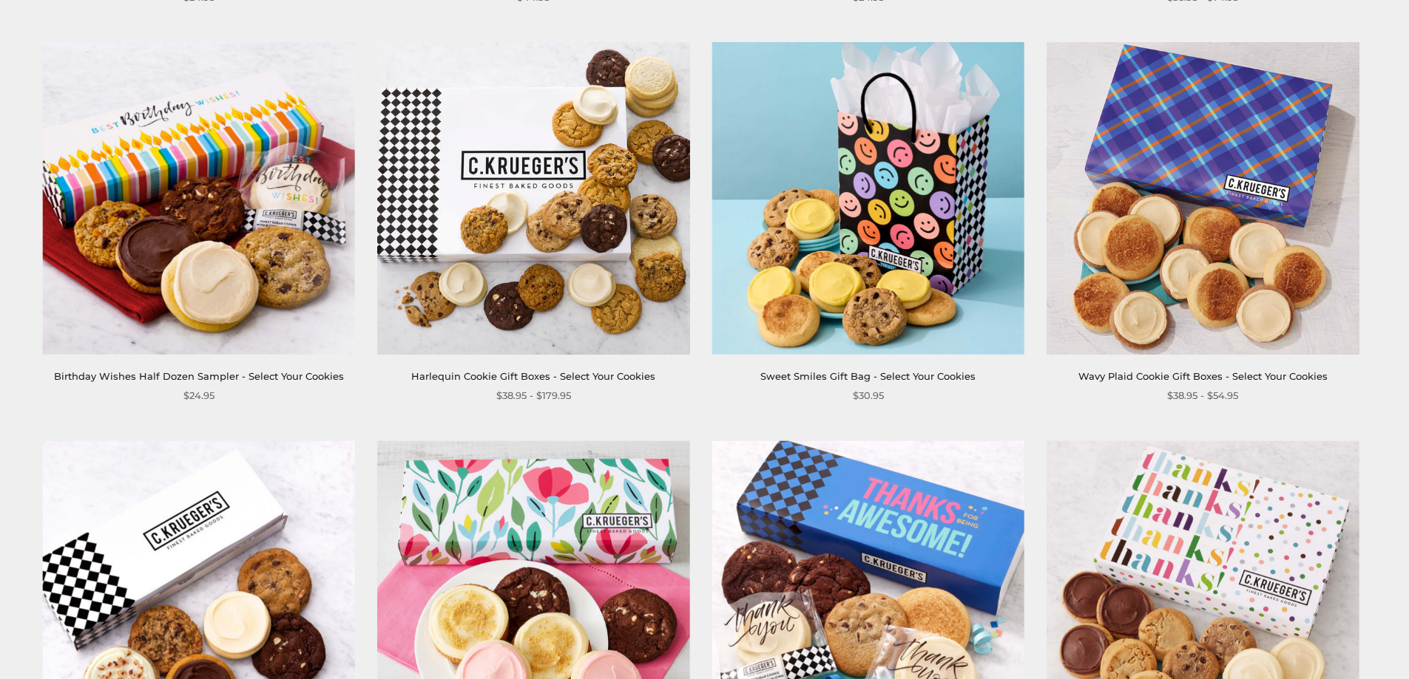
click at [478, 285] on img at bounding box center [533, 198] width 312 height 312
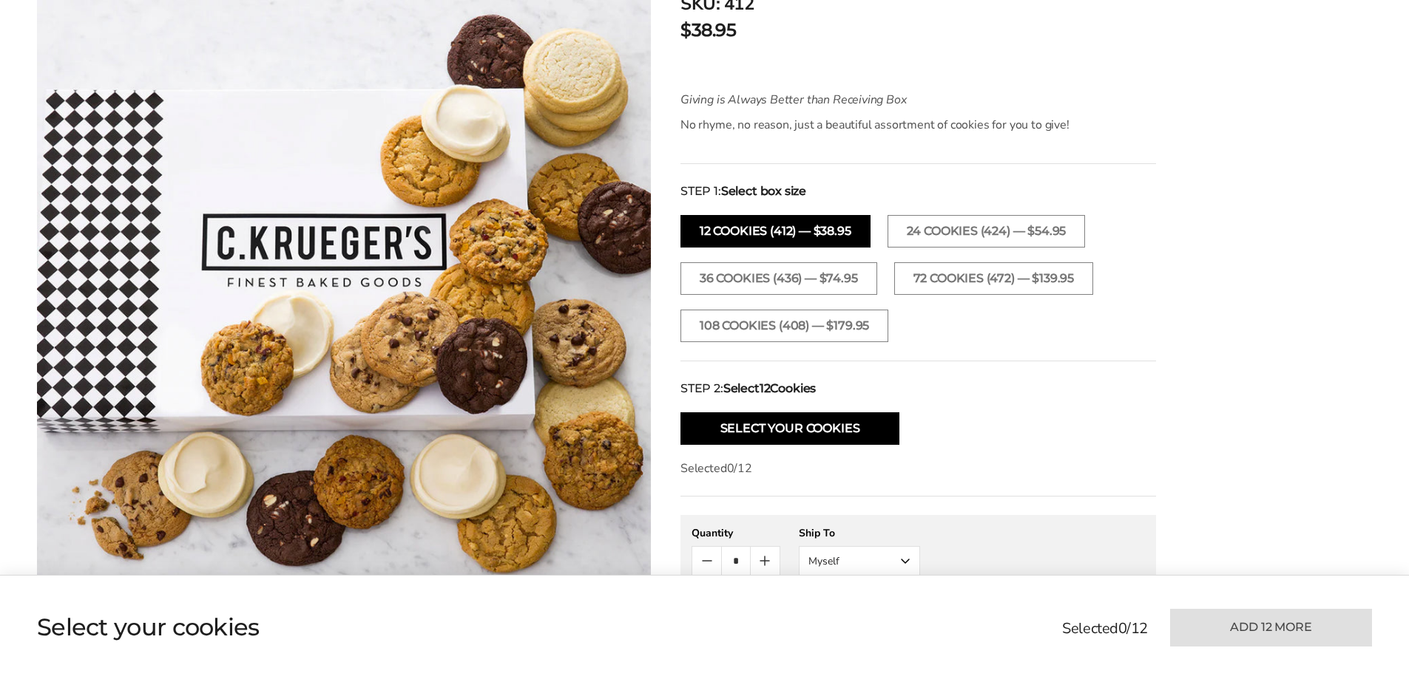
scroll to position [370, 0]
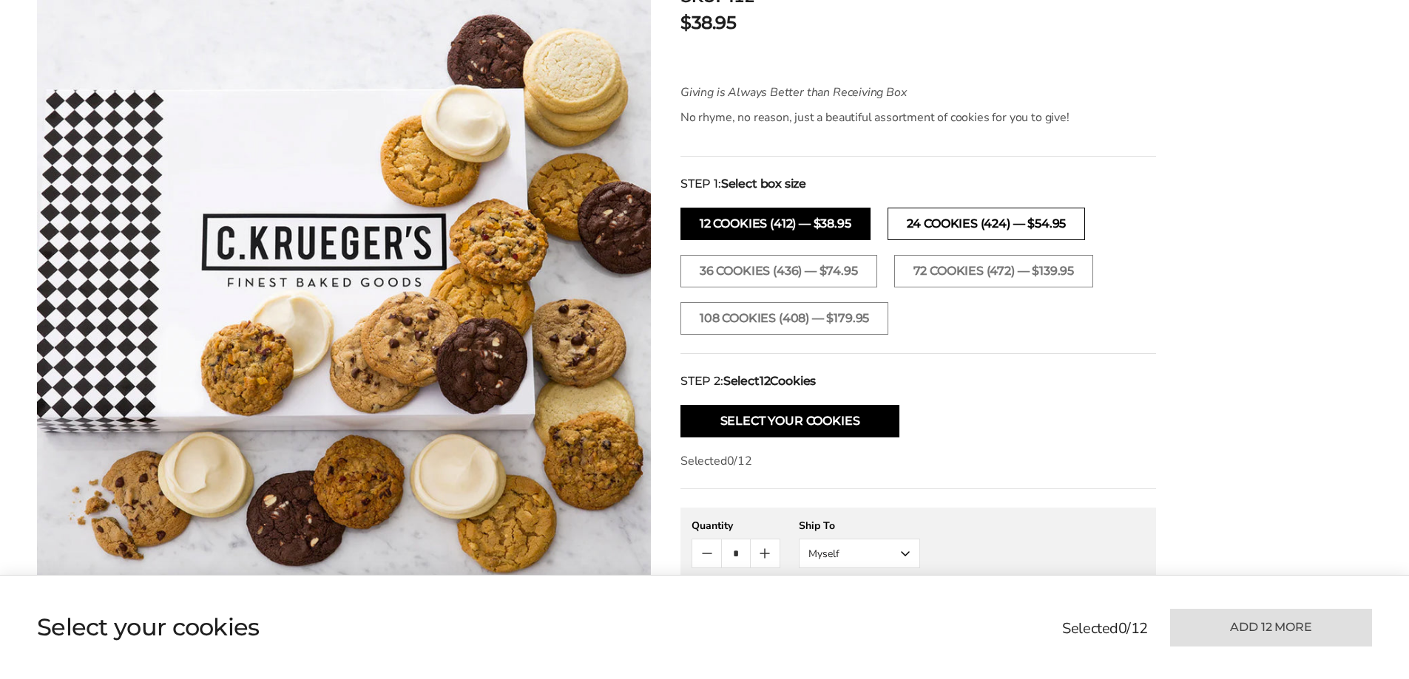
click at [950, 226] on button "24 Cookies (424) — $54.95" at bounding box center [986, 224] width 198 height 33
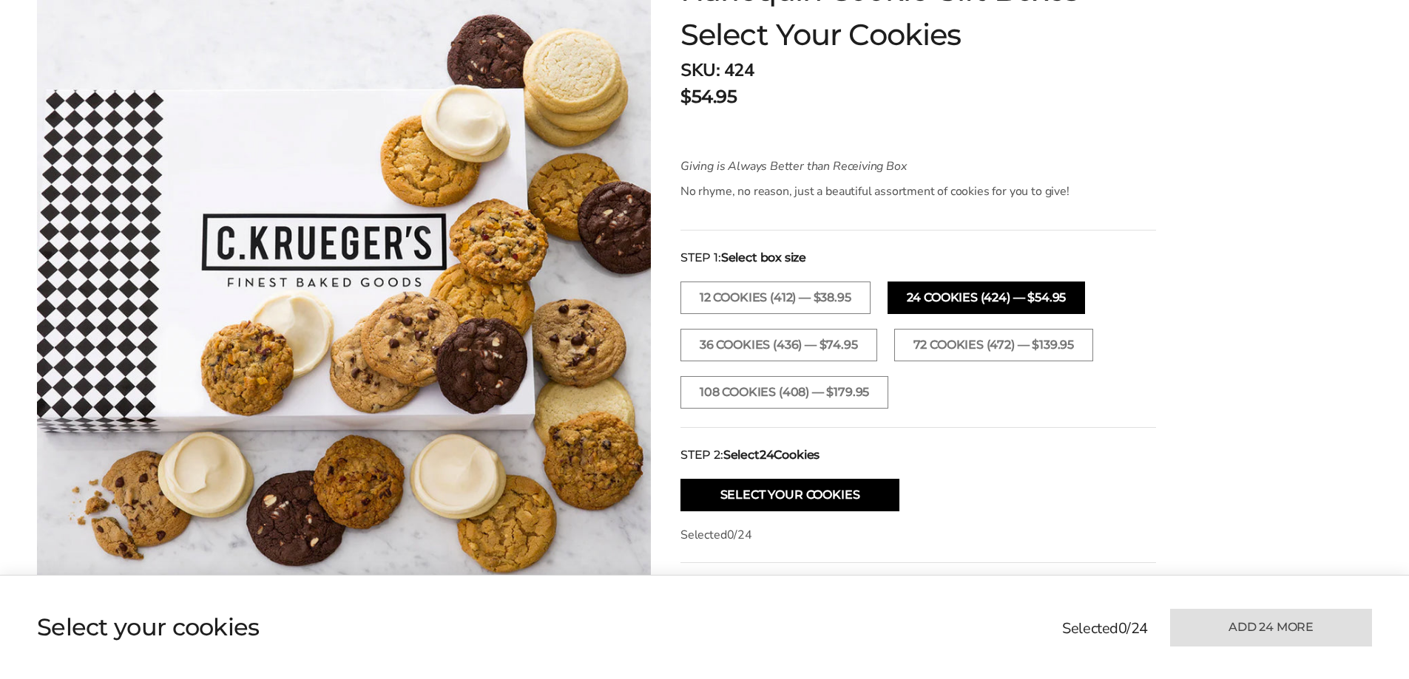
scroll to position [518, 0]
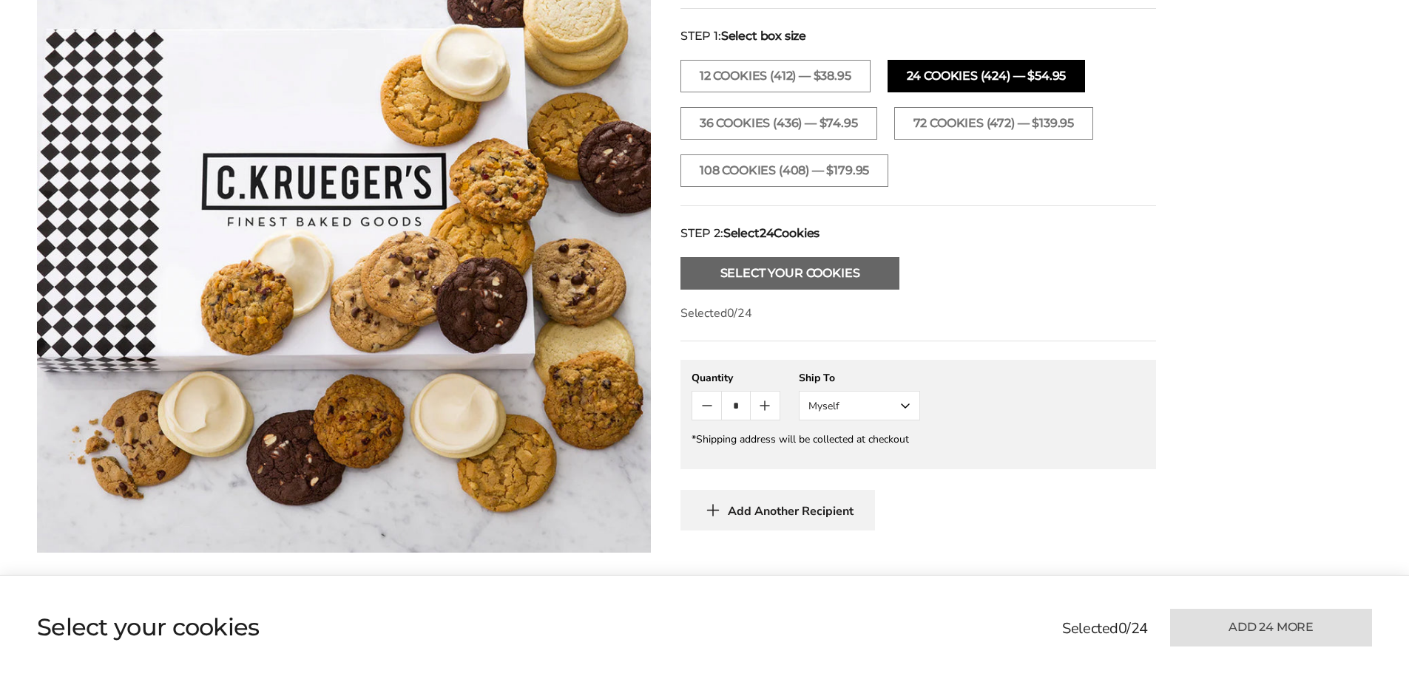
click at [750, 273] on button "Select Your Cookies" at bounding box center [789, 273] width 219 height 33
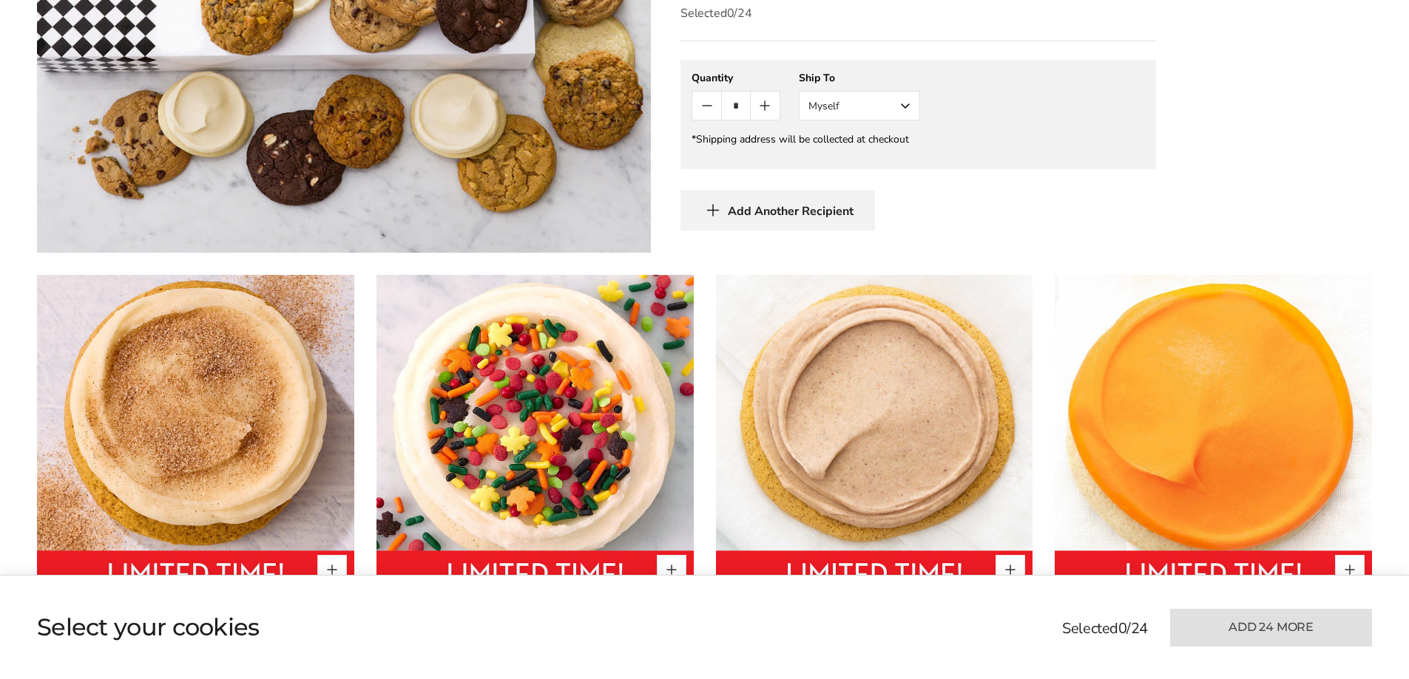
scroll to position [1004, 0]
